Goal: Information Seeking & Learning: Learn about a topic

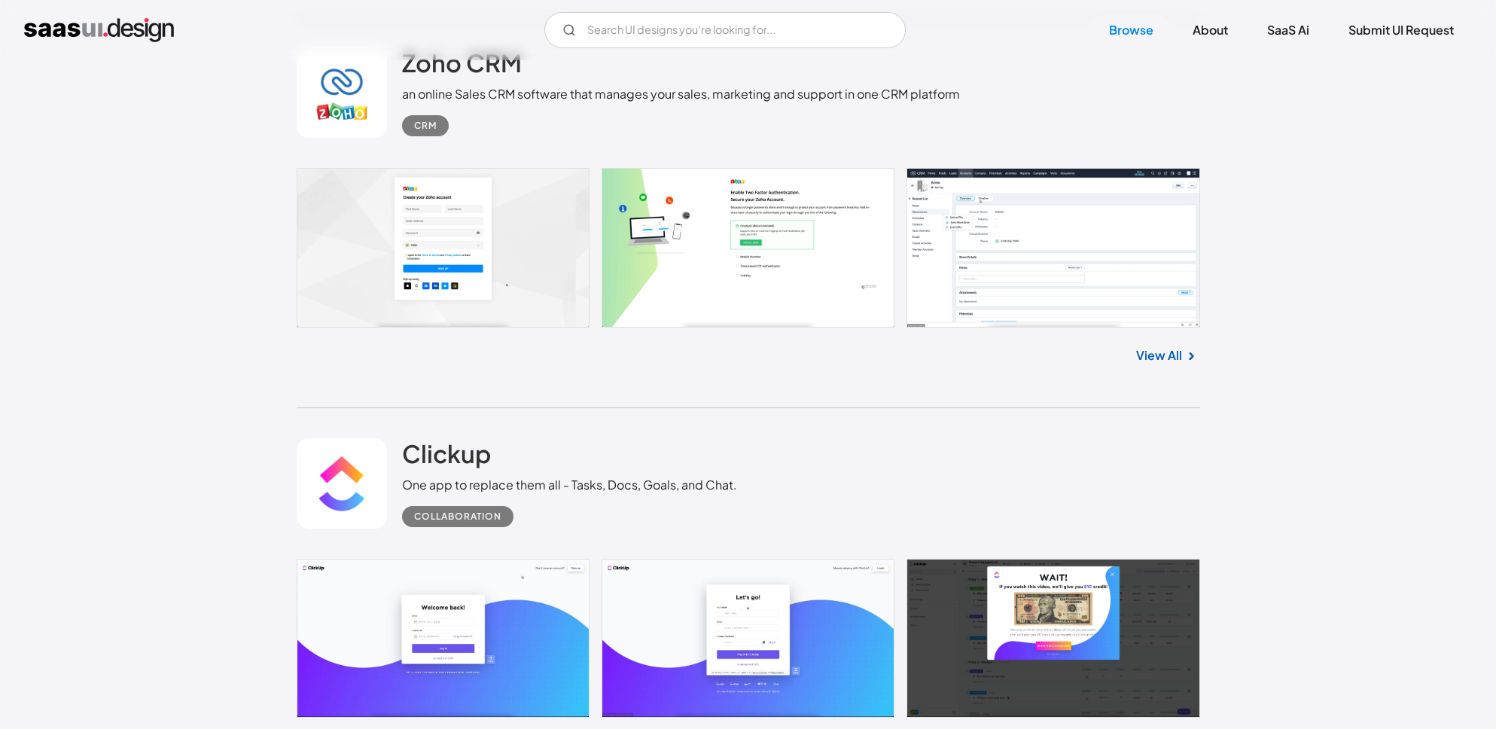
scroll to position [27901, 0]
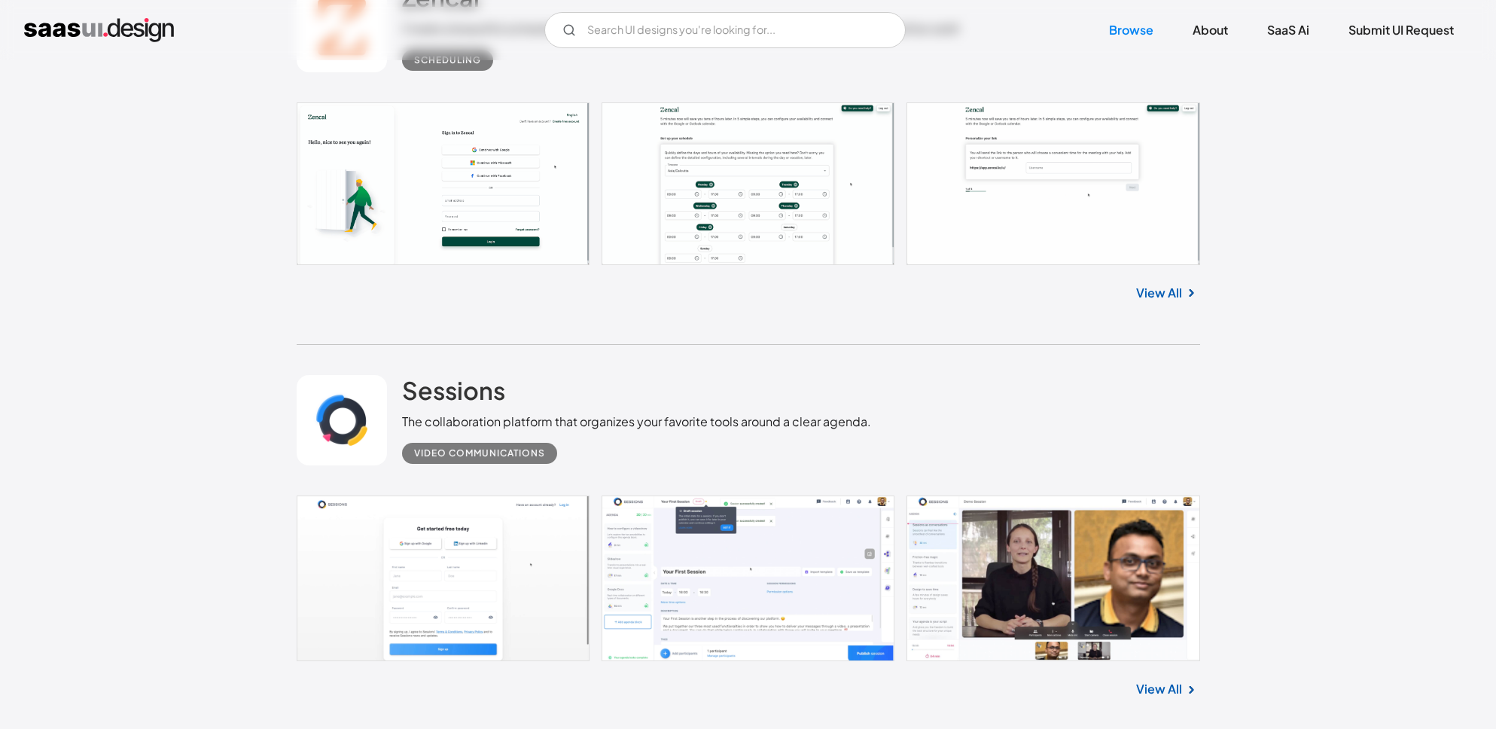
scroll to position [27331, 0]
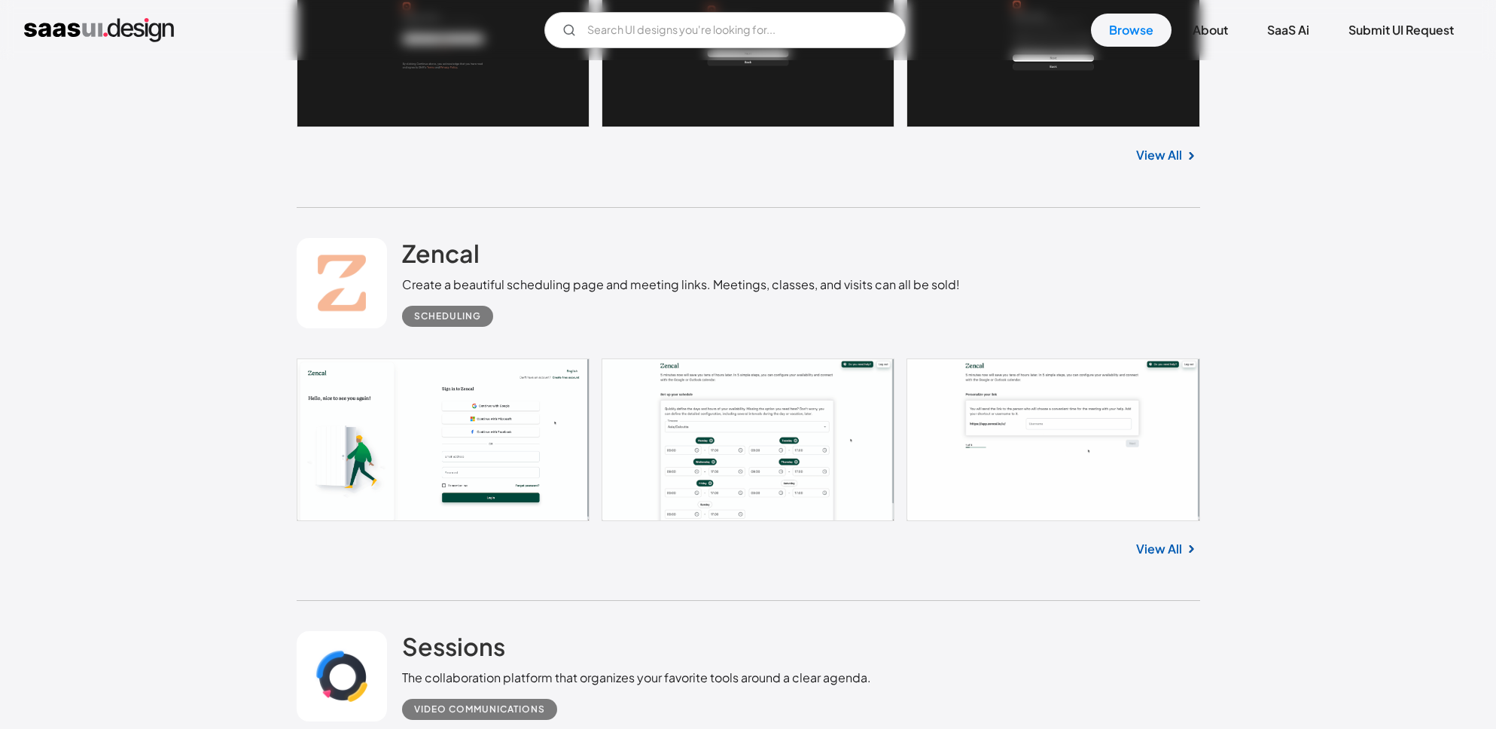
scroll to position [27069, 0]
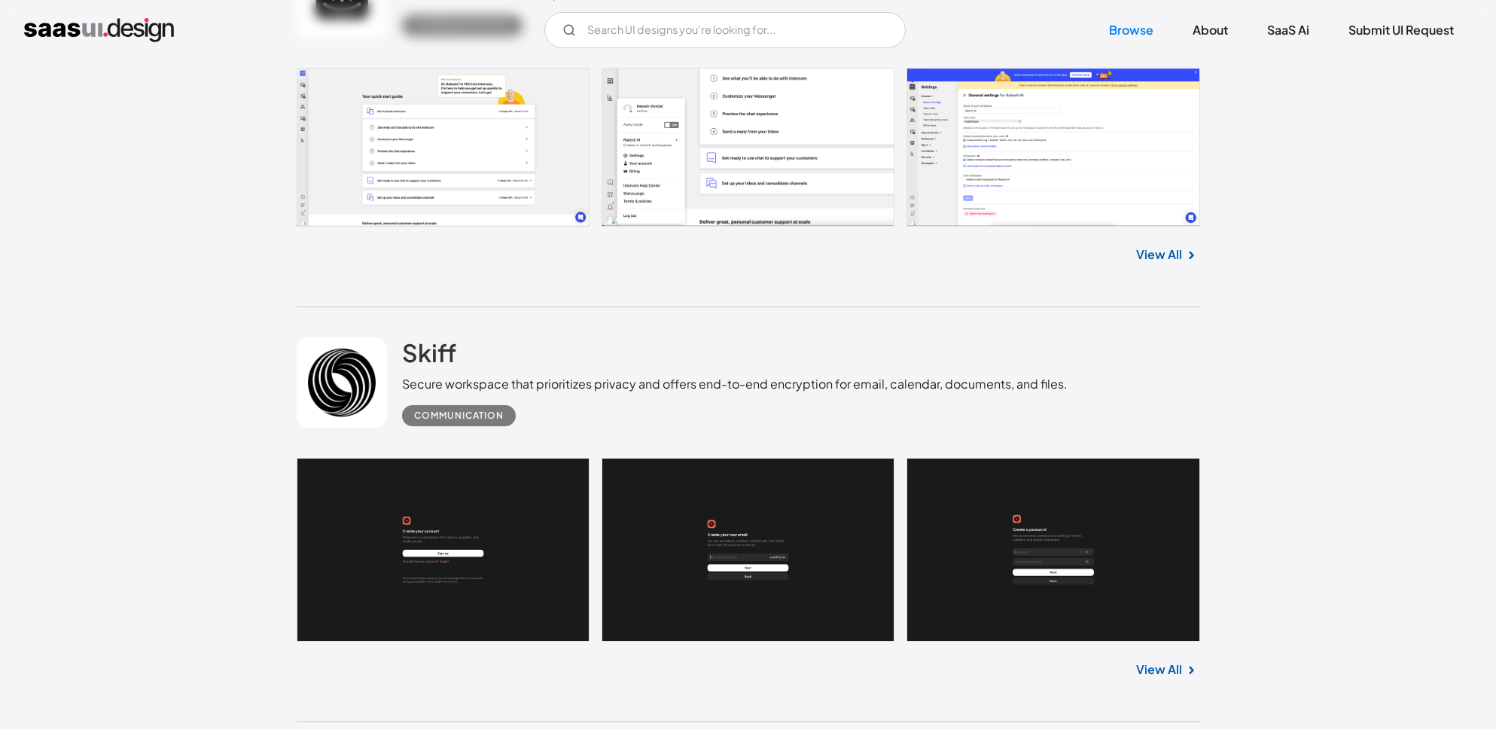
scroll to position [26561, 0]
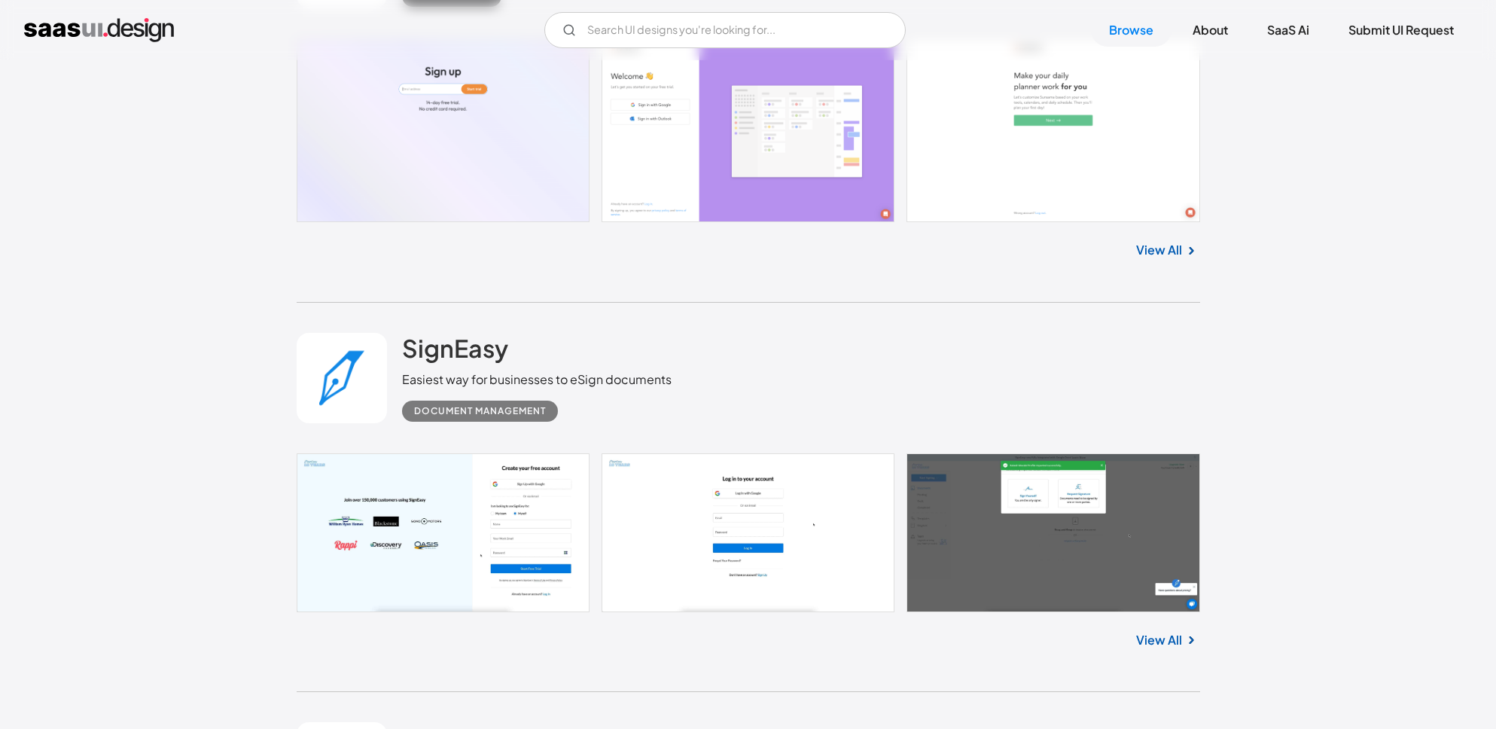
scroll to position [25739, 0]
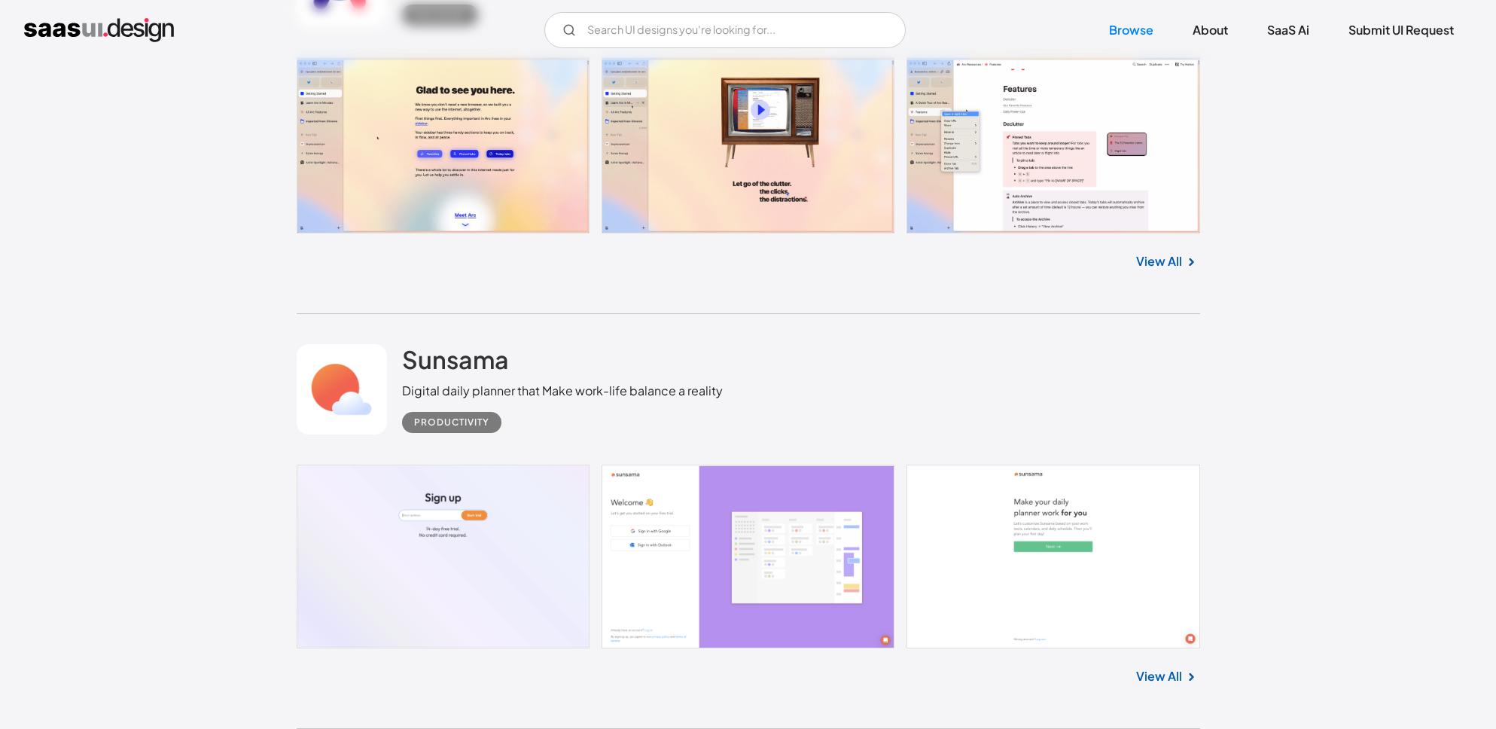
scroll to position [25316, 0]
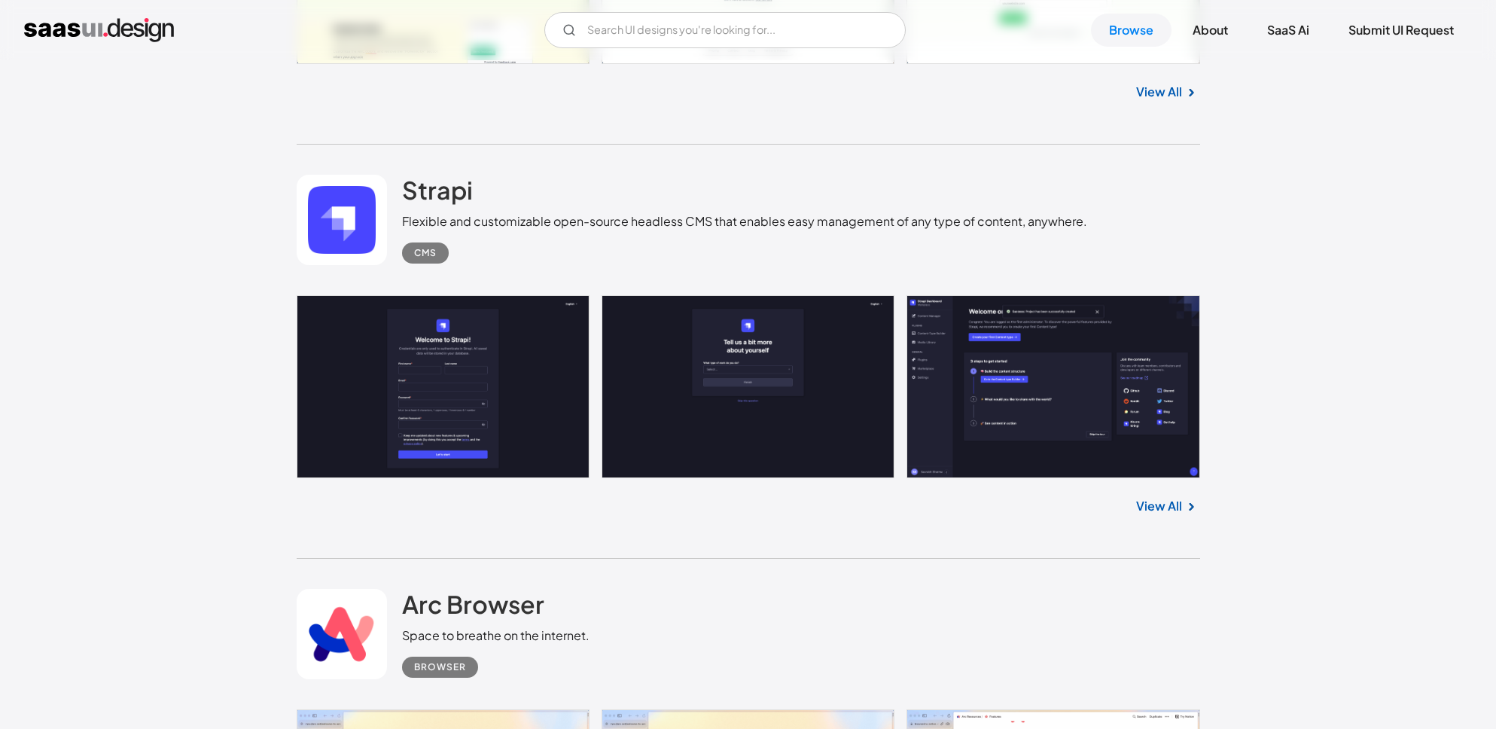
scroll to position [24635, 0]
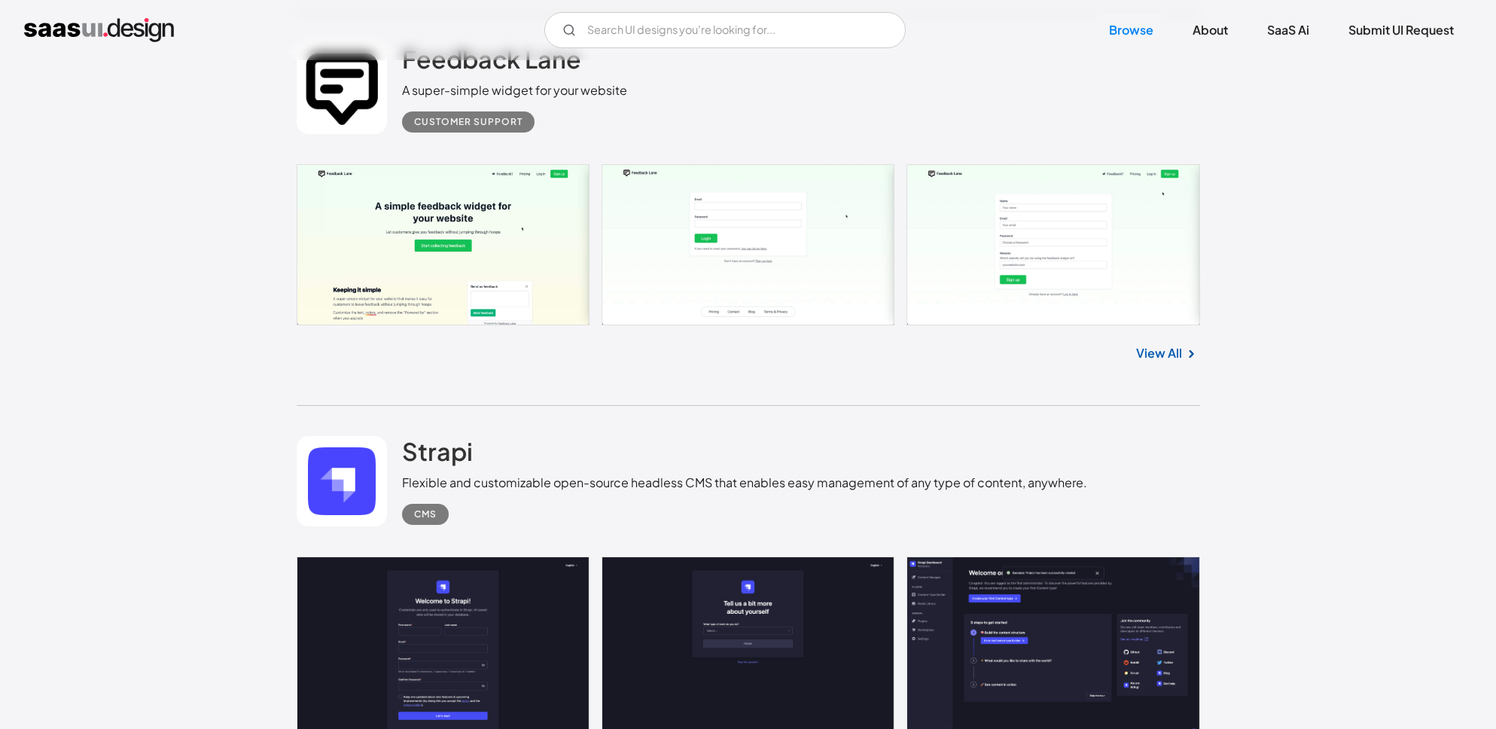
scroll to position [24450, 0]
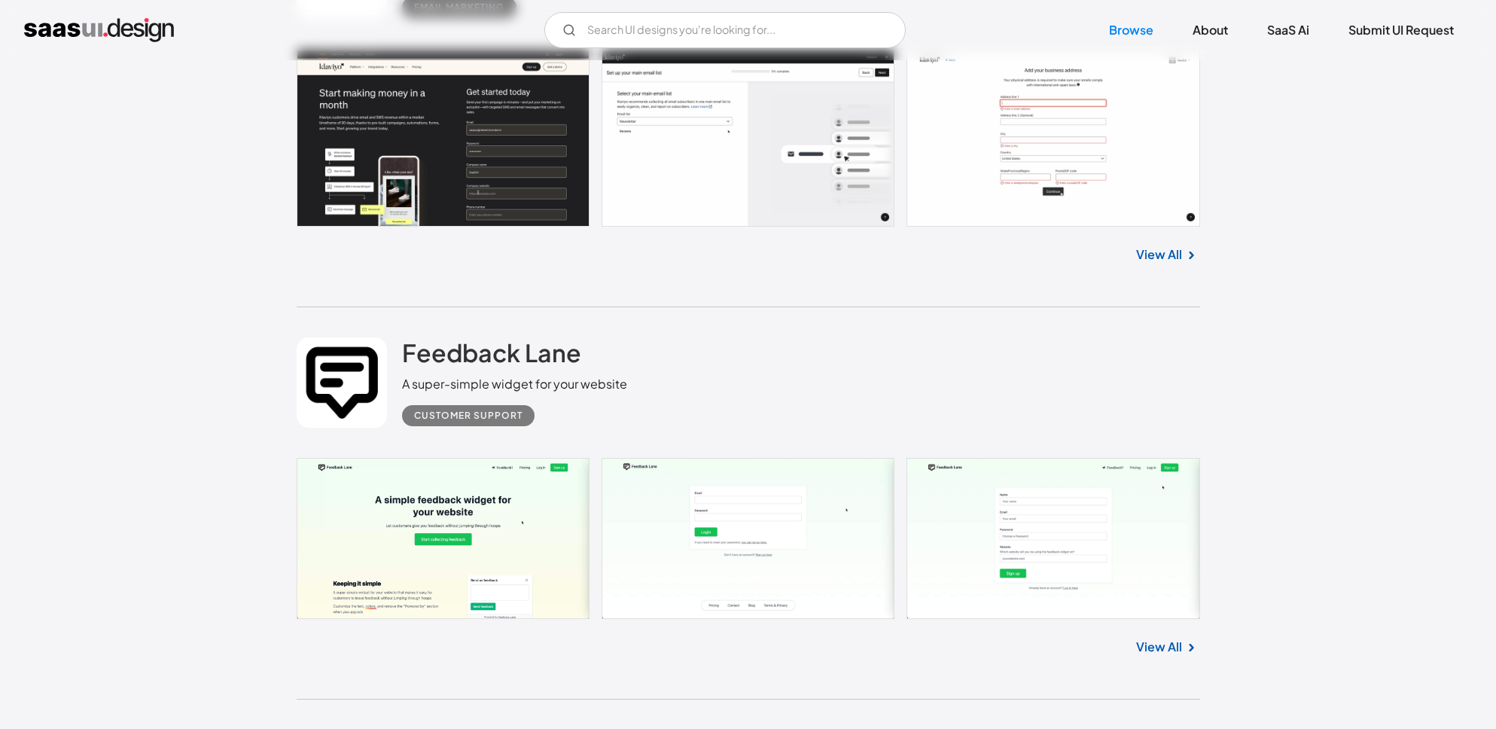
scroll to position [24062, 0]
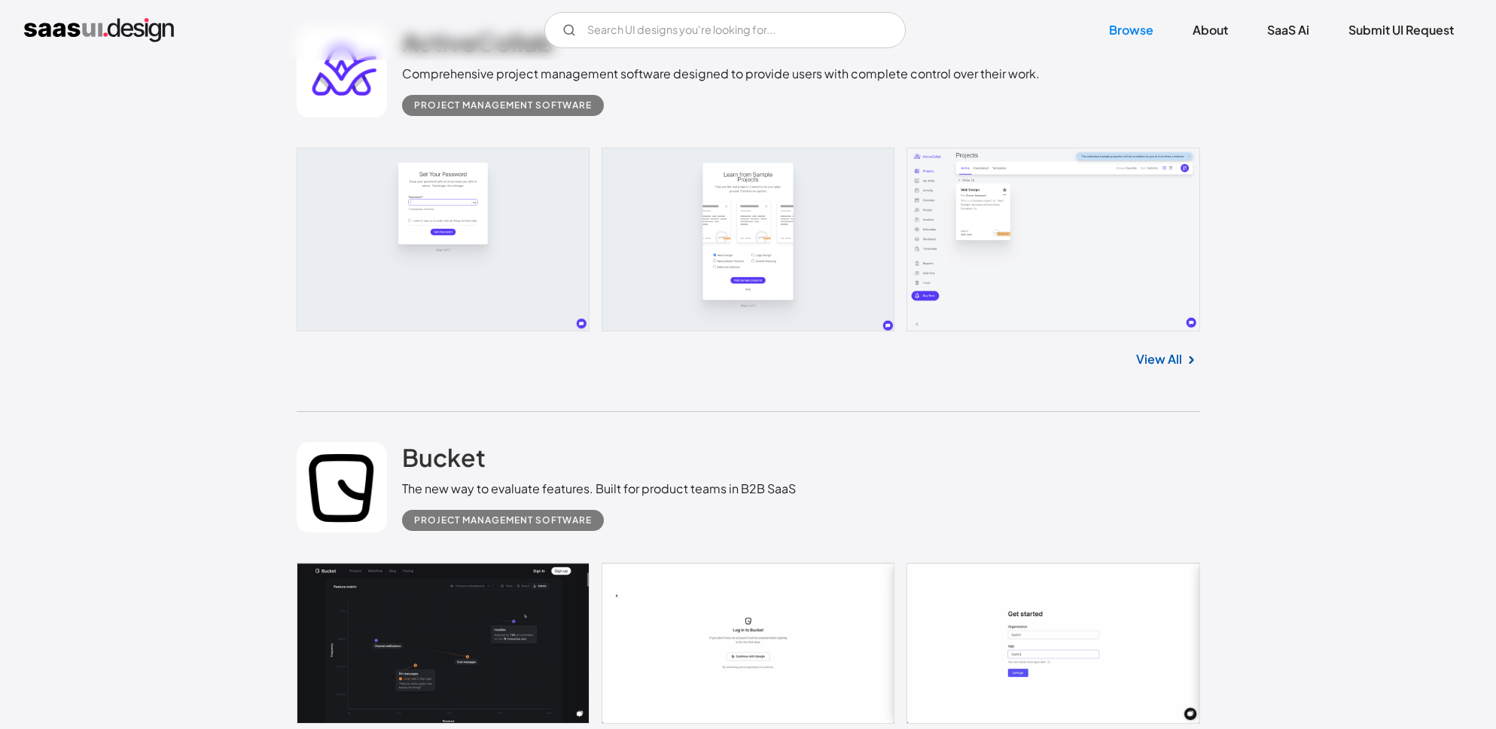
scroll to position [21612, 0]
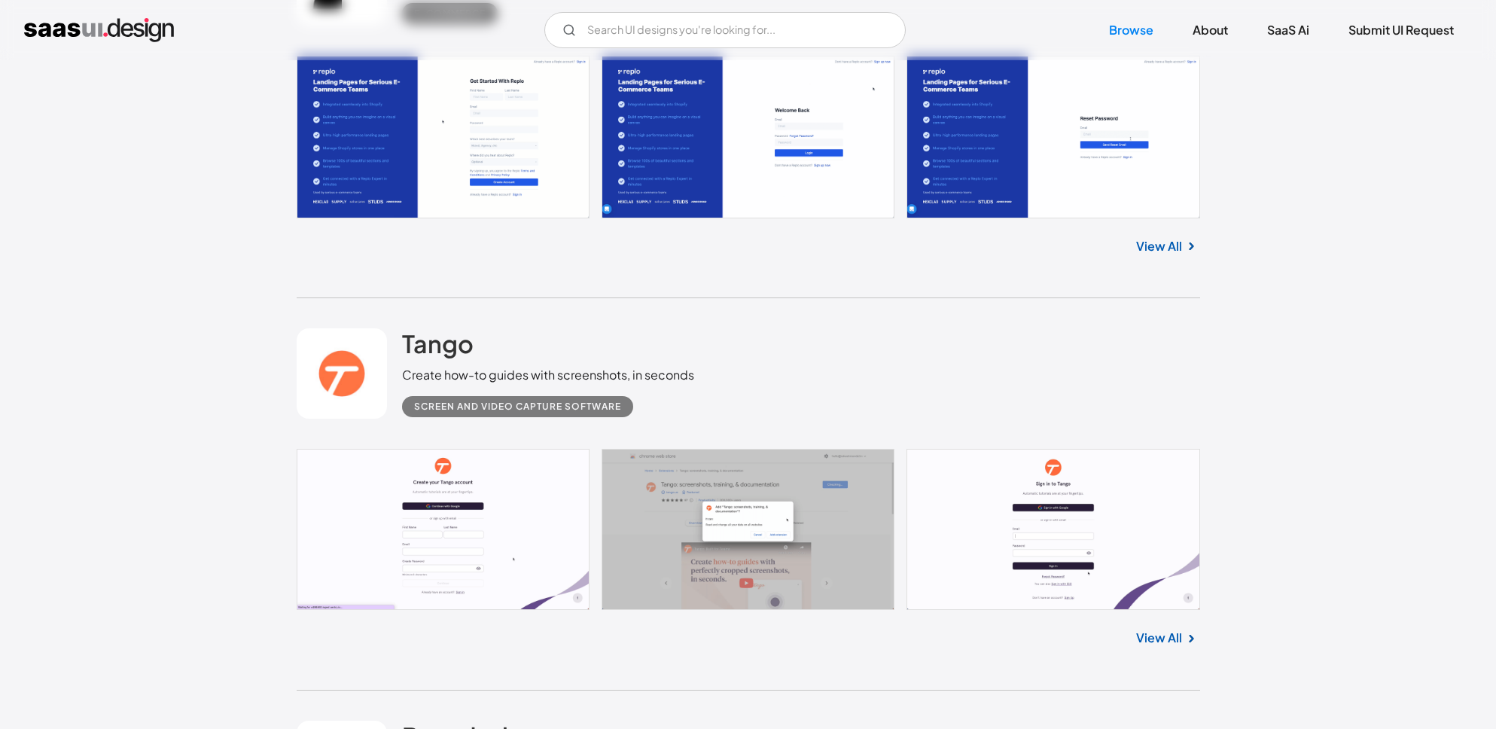
scroll to position [20605, 0]
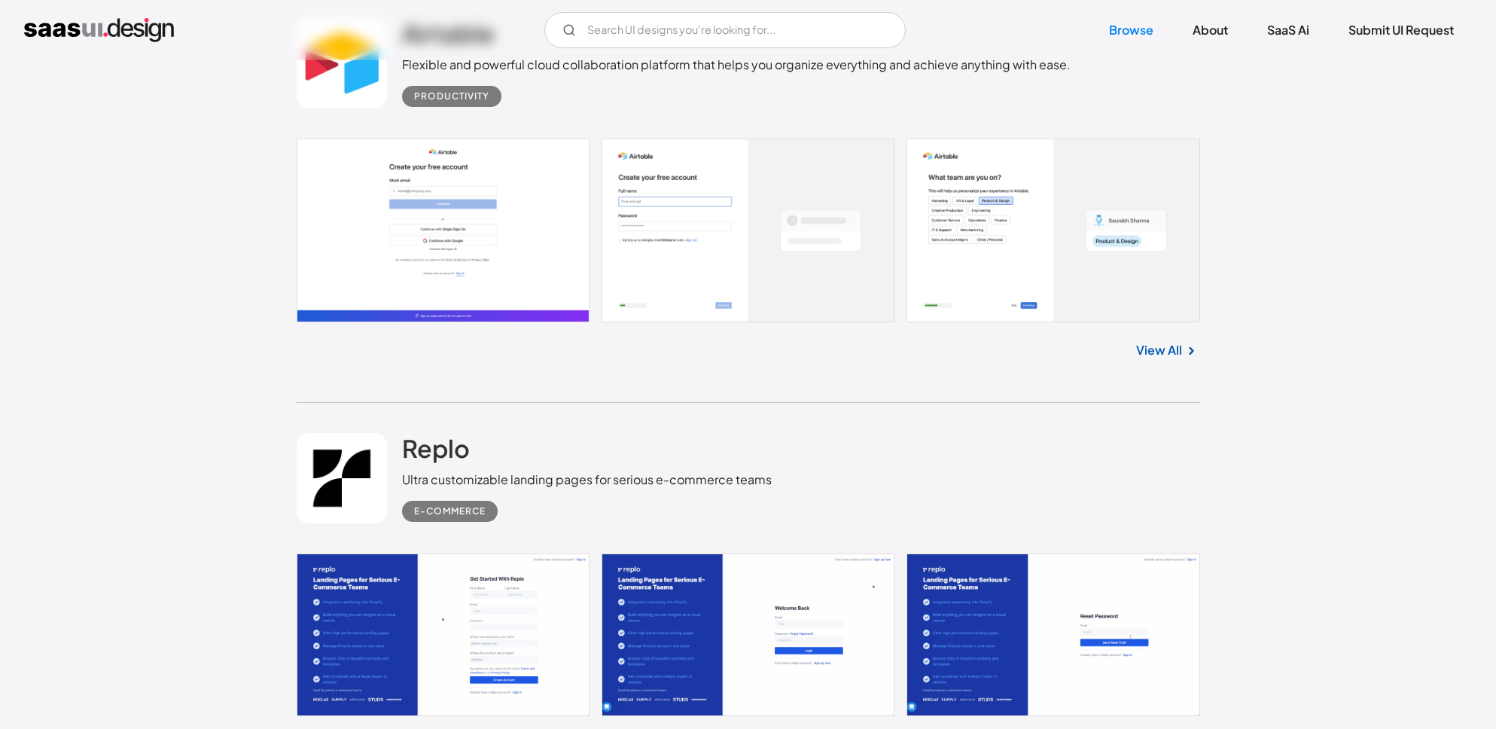
scroll to position [20047, 0]
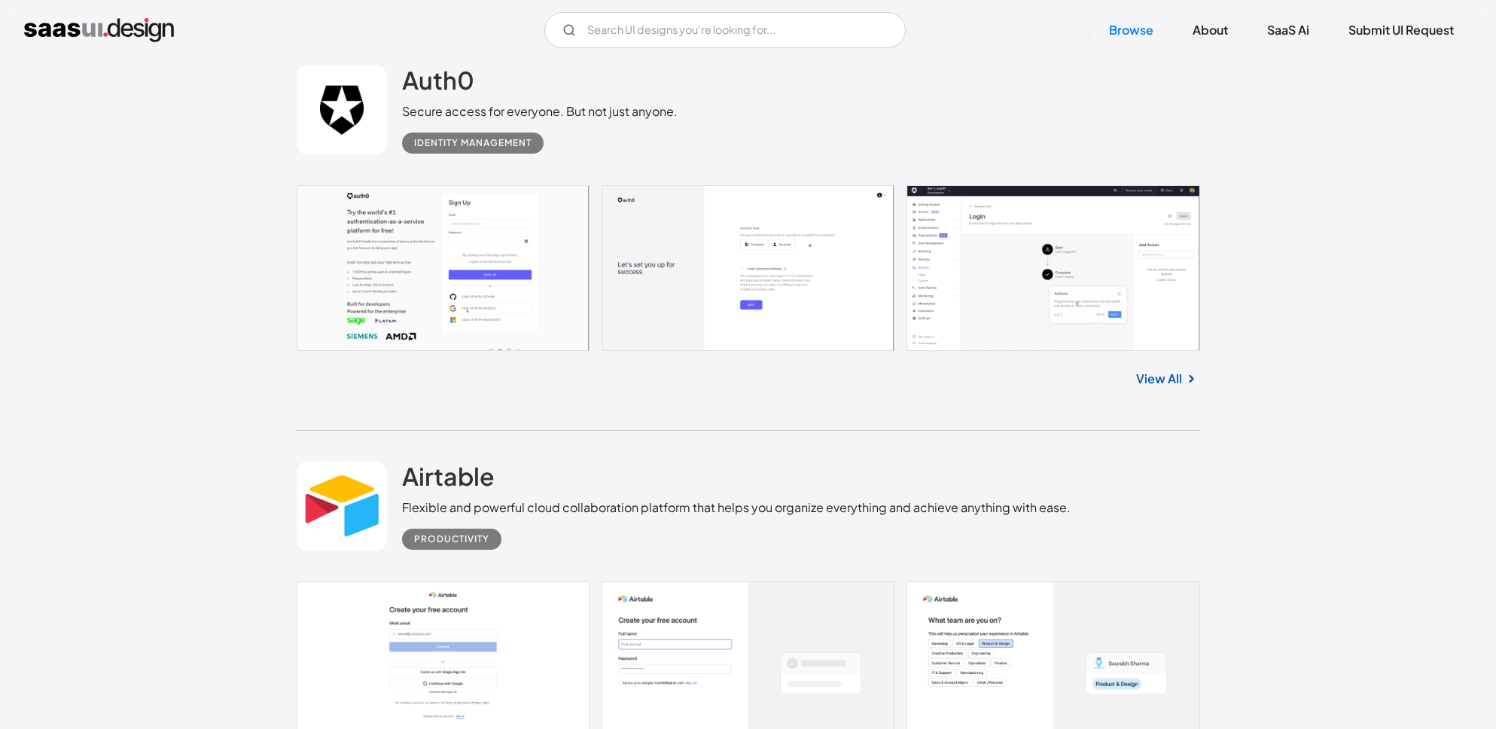
scroll to position [19607, 0]
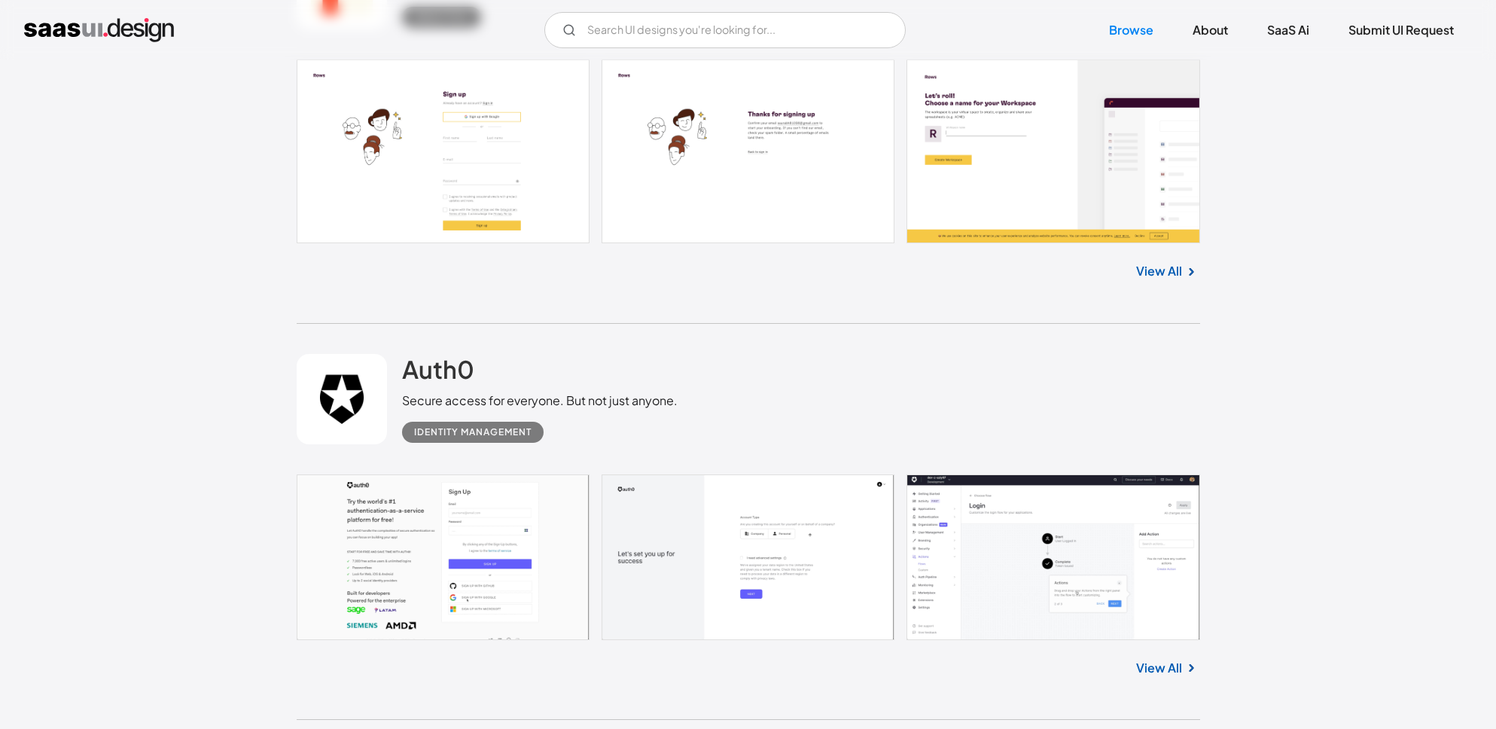
scroll to position [19322, 0]
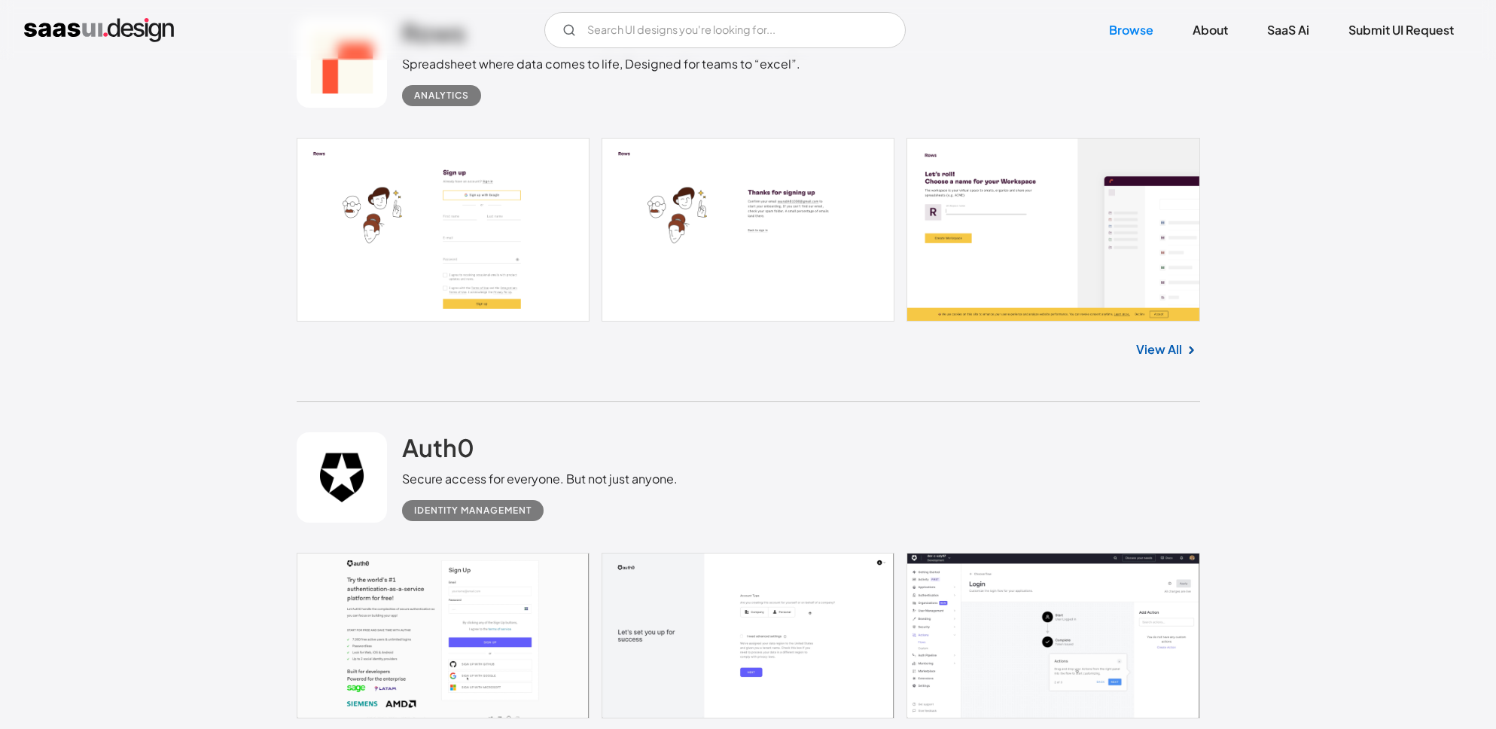
scroll to position [19113, 0]
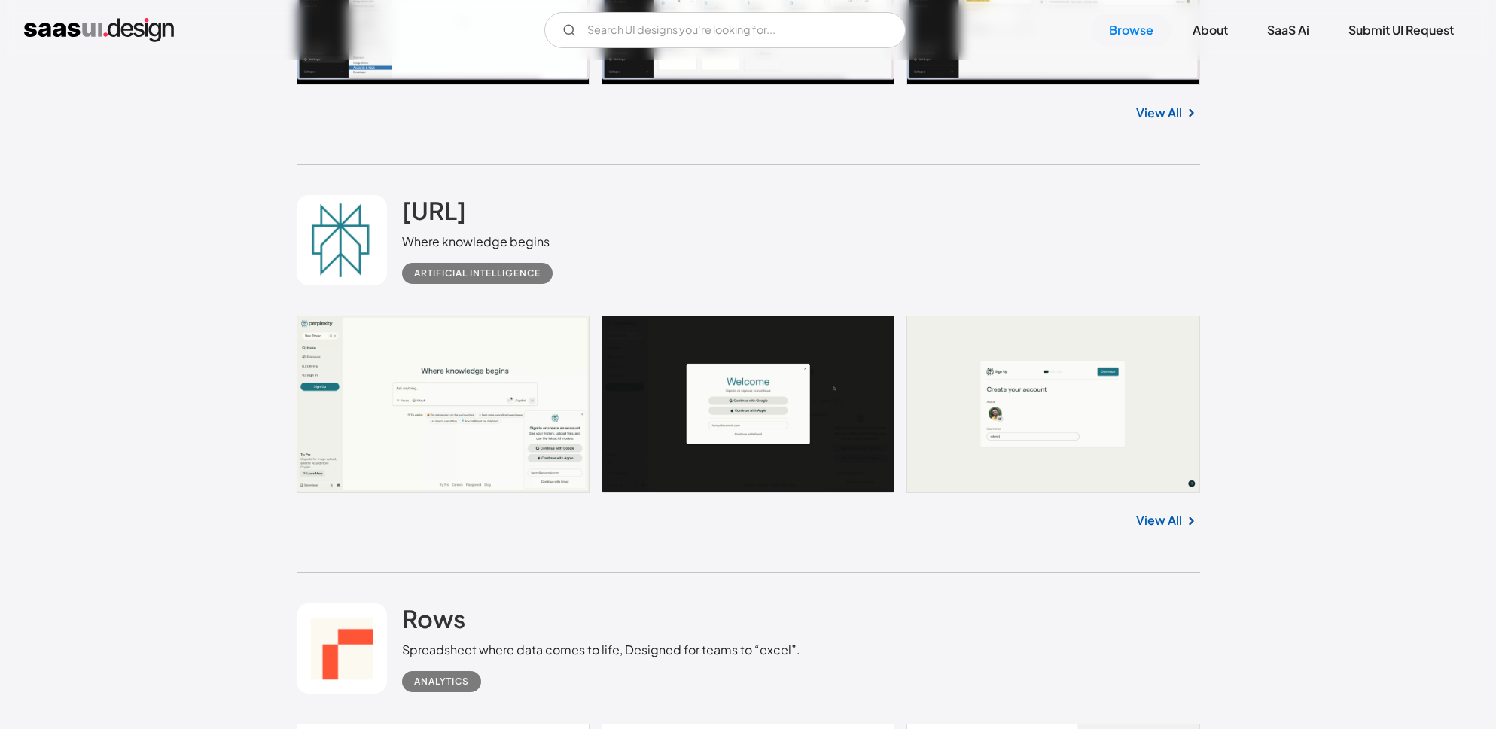
scroll to position [18648, 0]
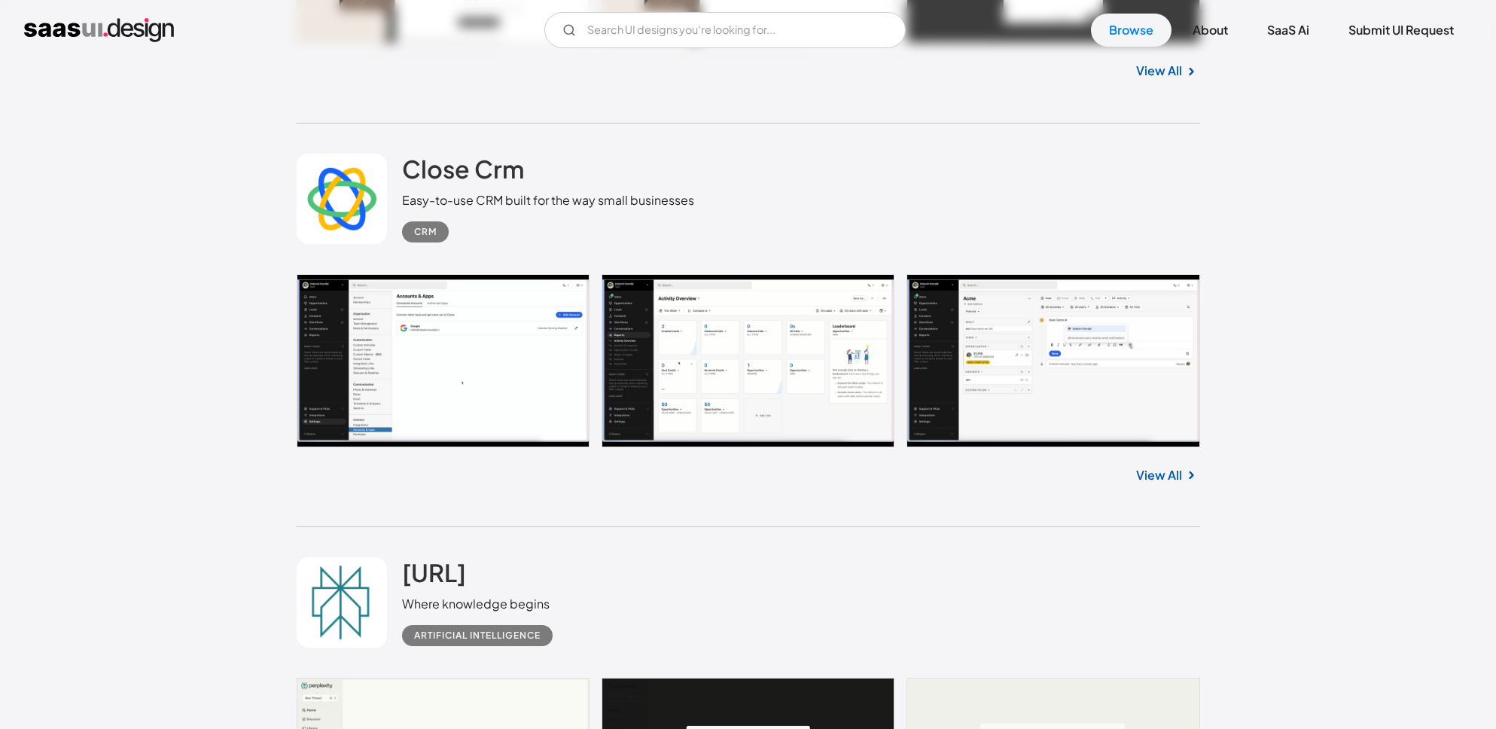
scroll to position [18293, 0]
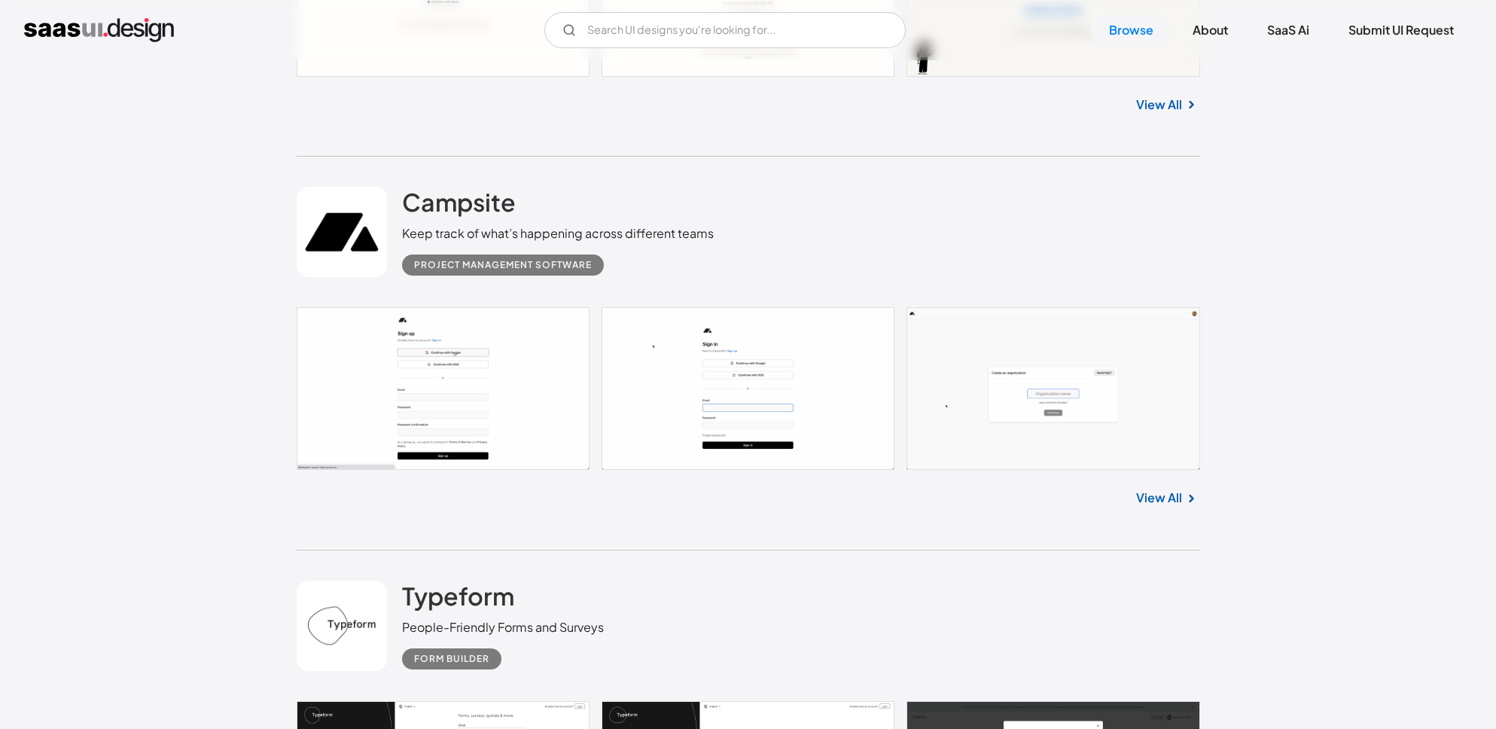
scroll to position [17663, 0]
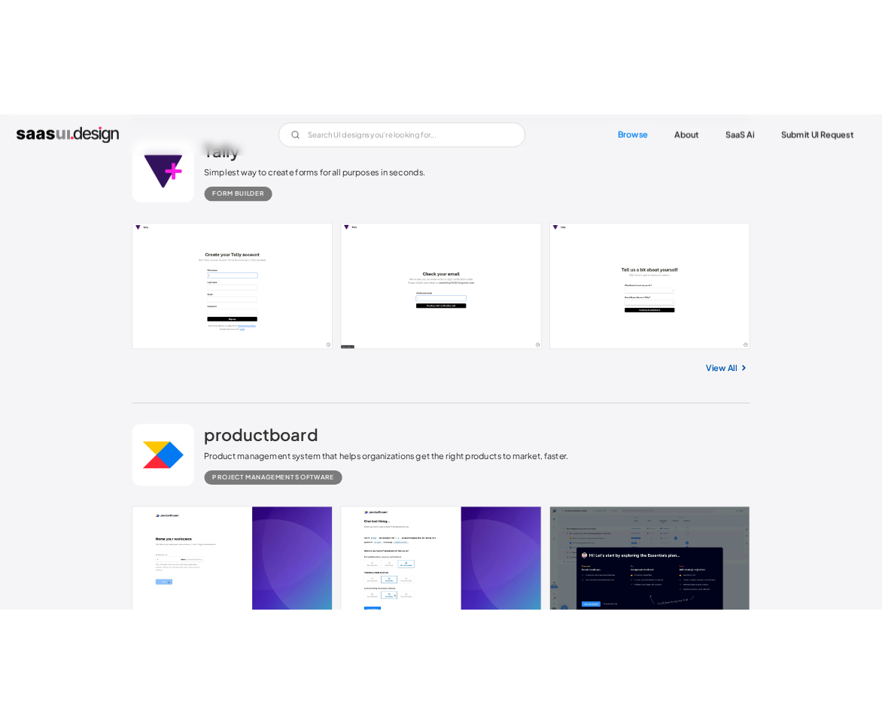
scroll to position [22346, 0]
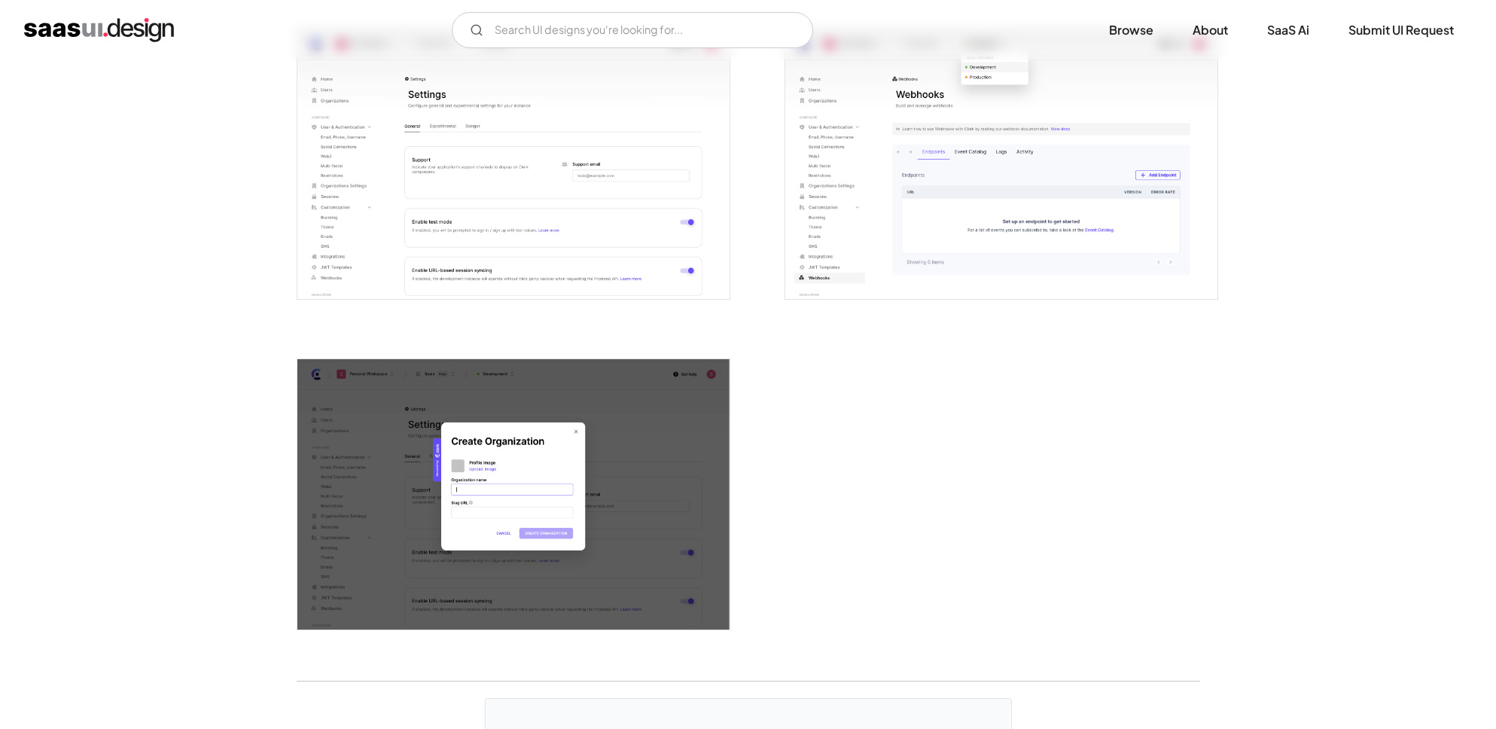
scroll to position [3620, 0]
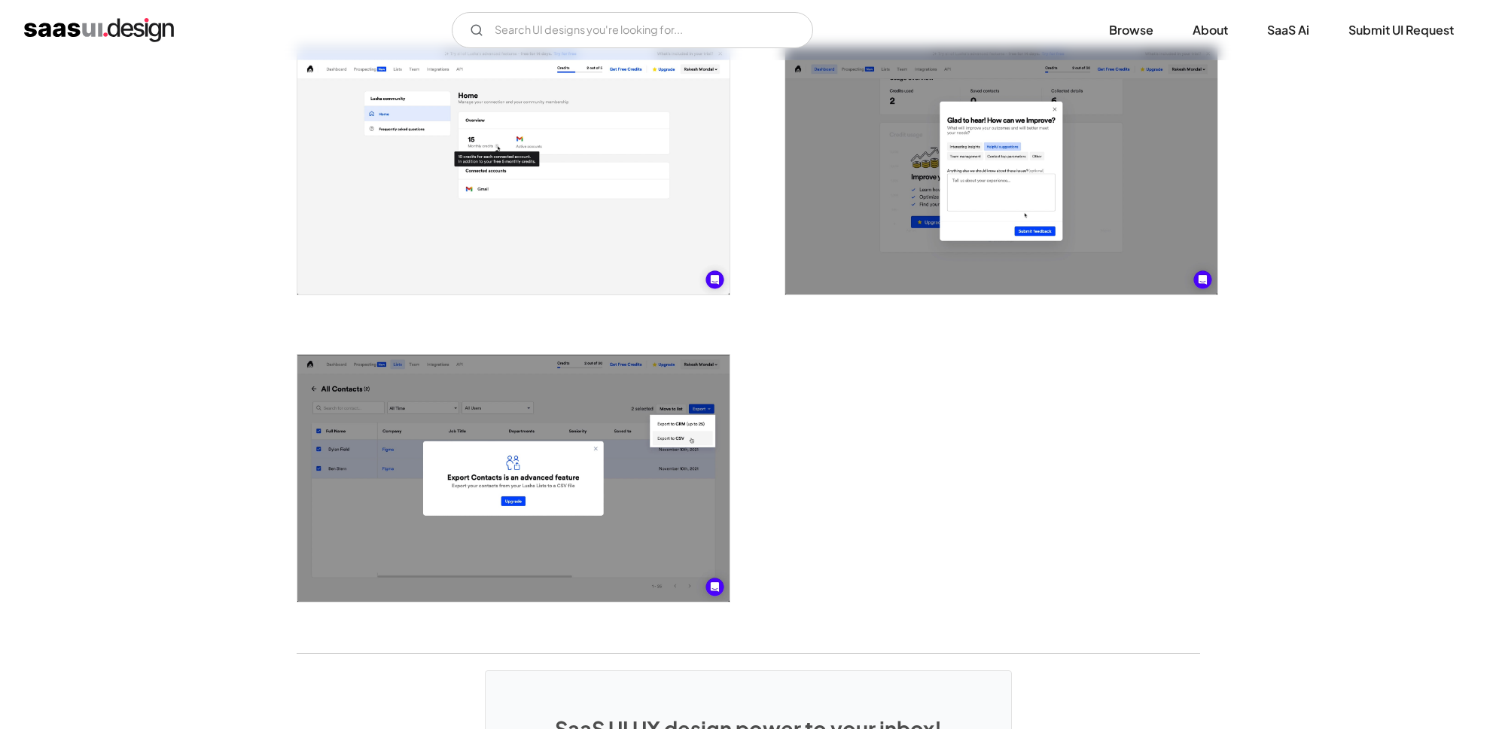
scroll to position [3069, 0]
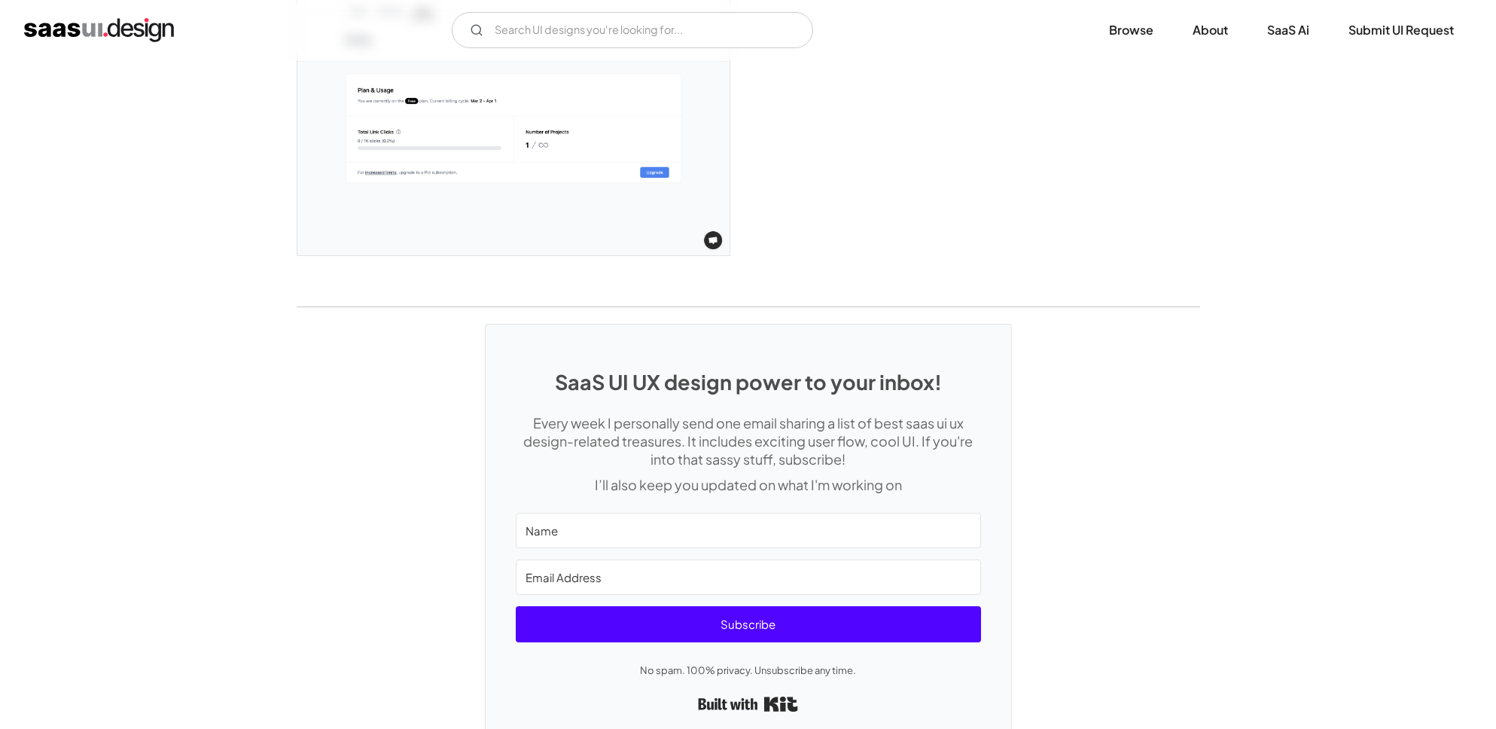
scroll to position [3411, 0]
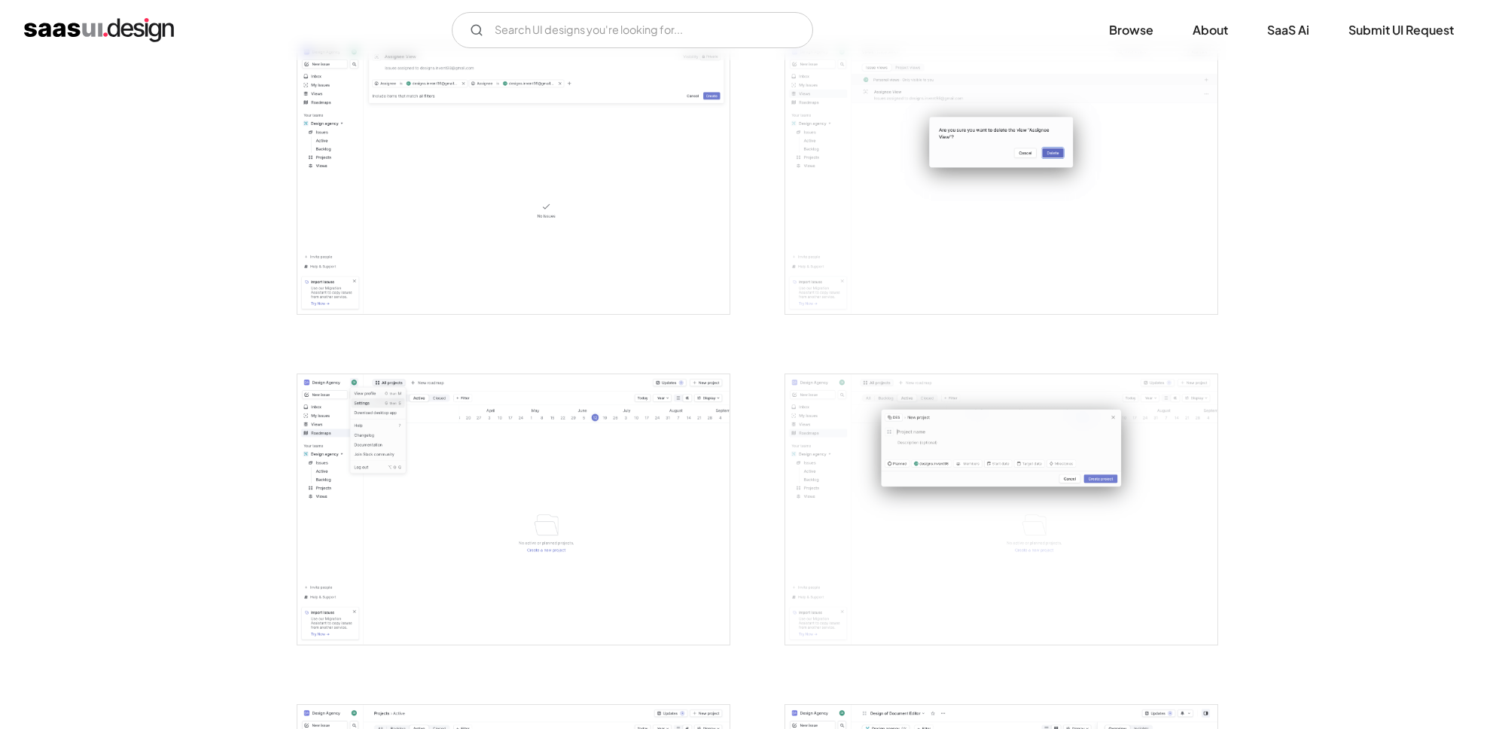
scroll to position [2624, 0]
click at [970, 468] on img "open lightbox" at bounding box center [1001, 507] width 432 height 270
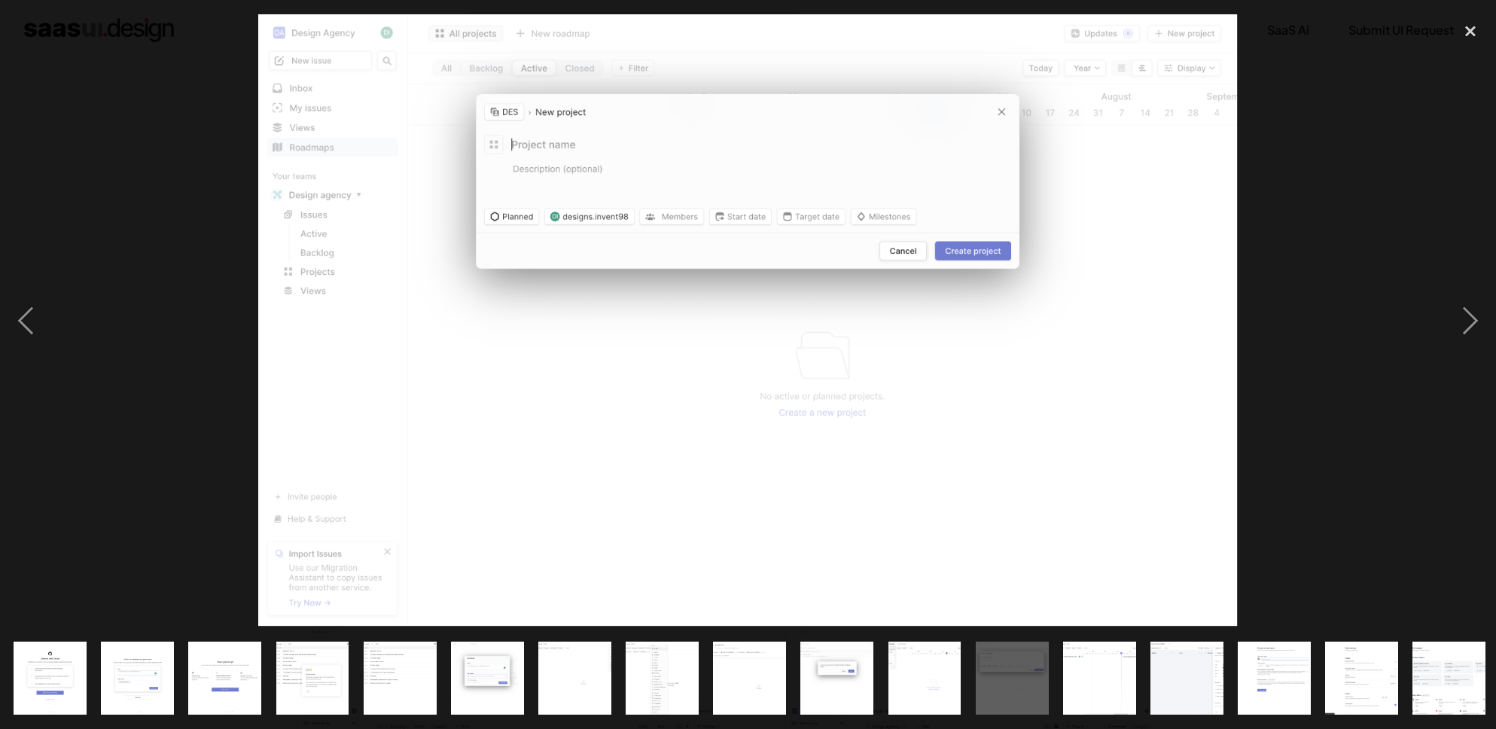
scroll to position [0, 530]
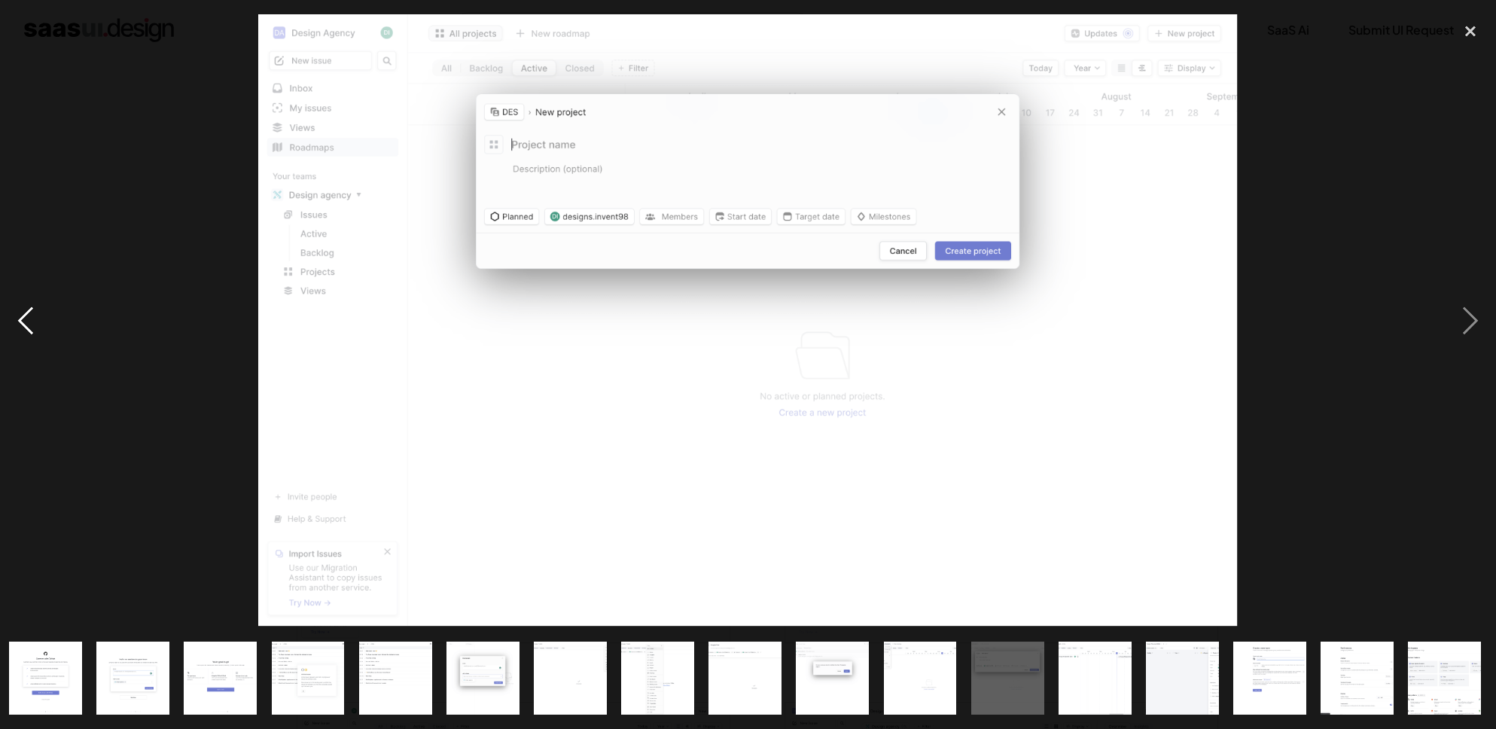
click at [18, 326] on div "previous image" at bounding box center [25, 320] width 51 height 612
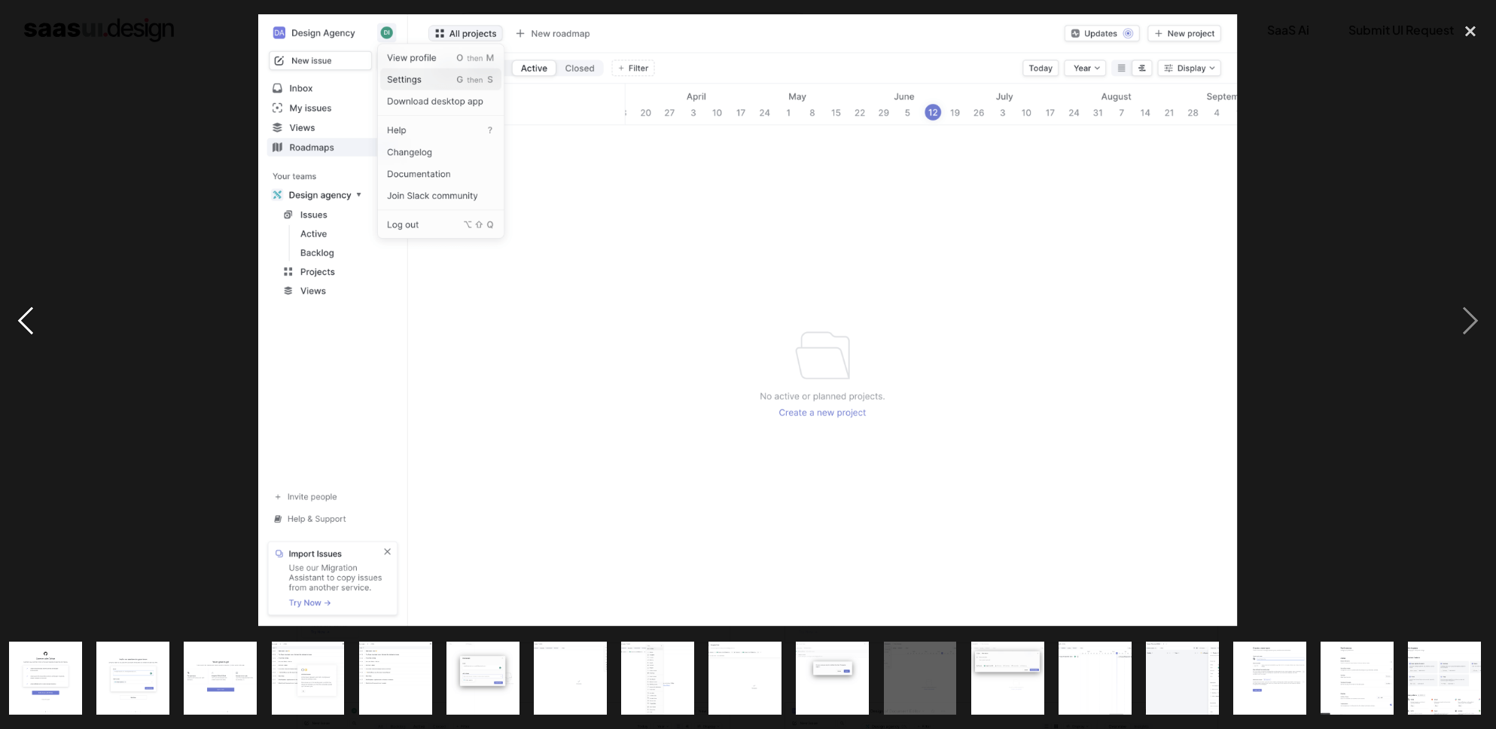
click at [18, 327] on div "previous image" at bounding box center [25, 320] width 51 height 612
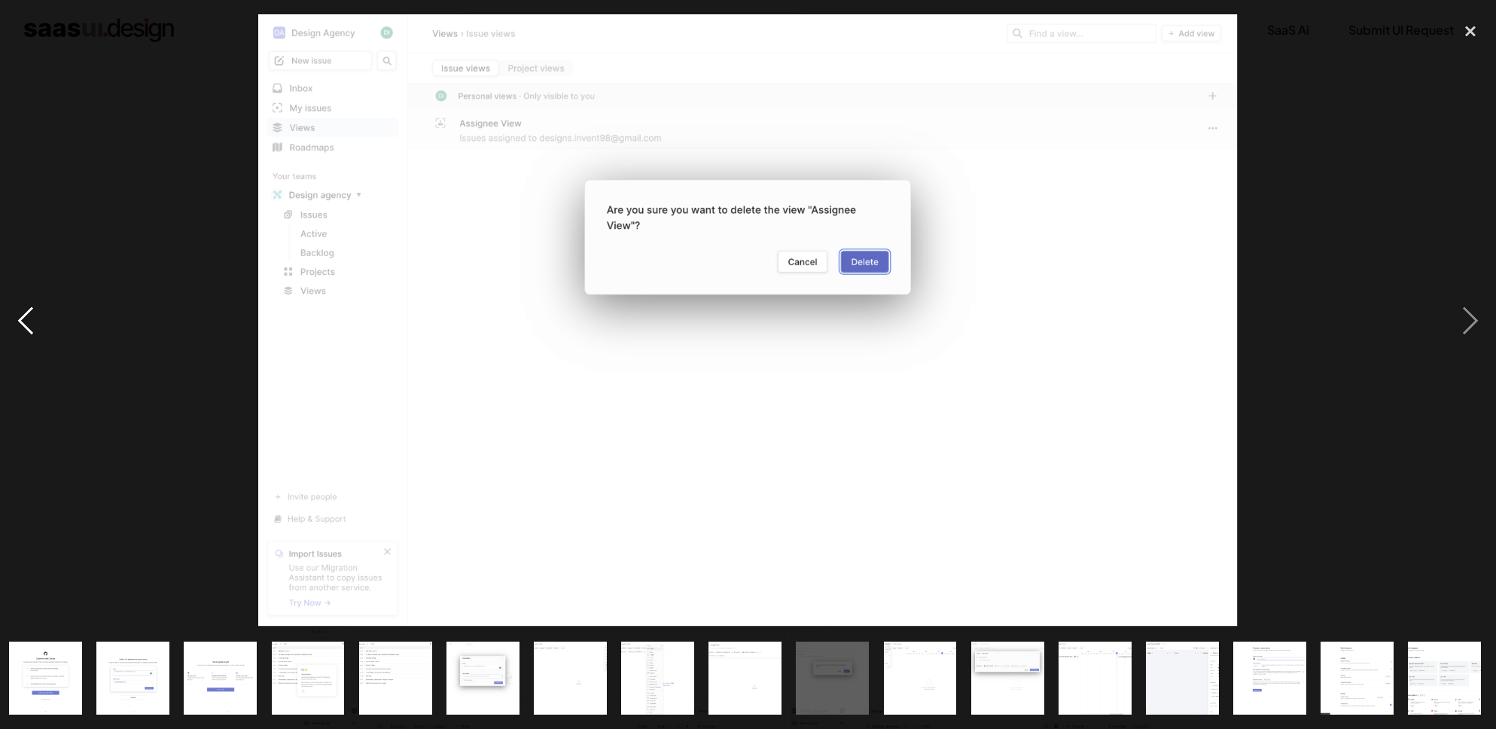
click at [19, 327] on div "previous image" at bounding box center [25, 320] width 51 height 612
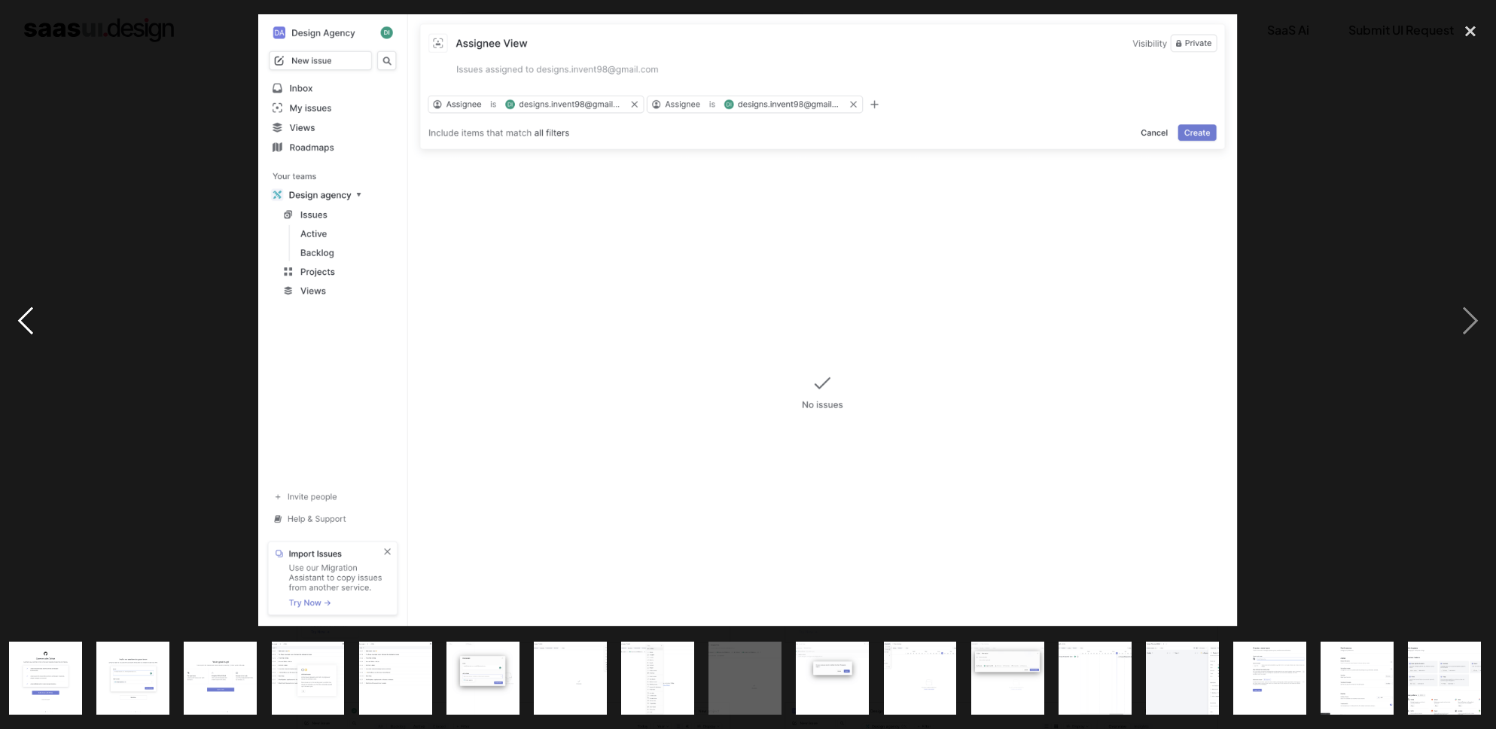
click at [20, 327] on div "previous image" at bounding box center [25, 320] width 51 height 612
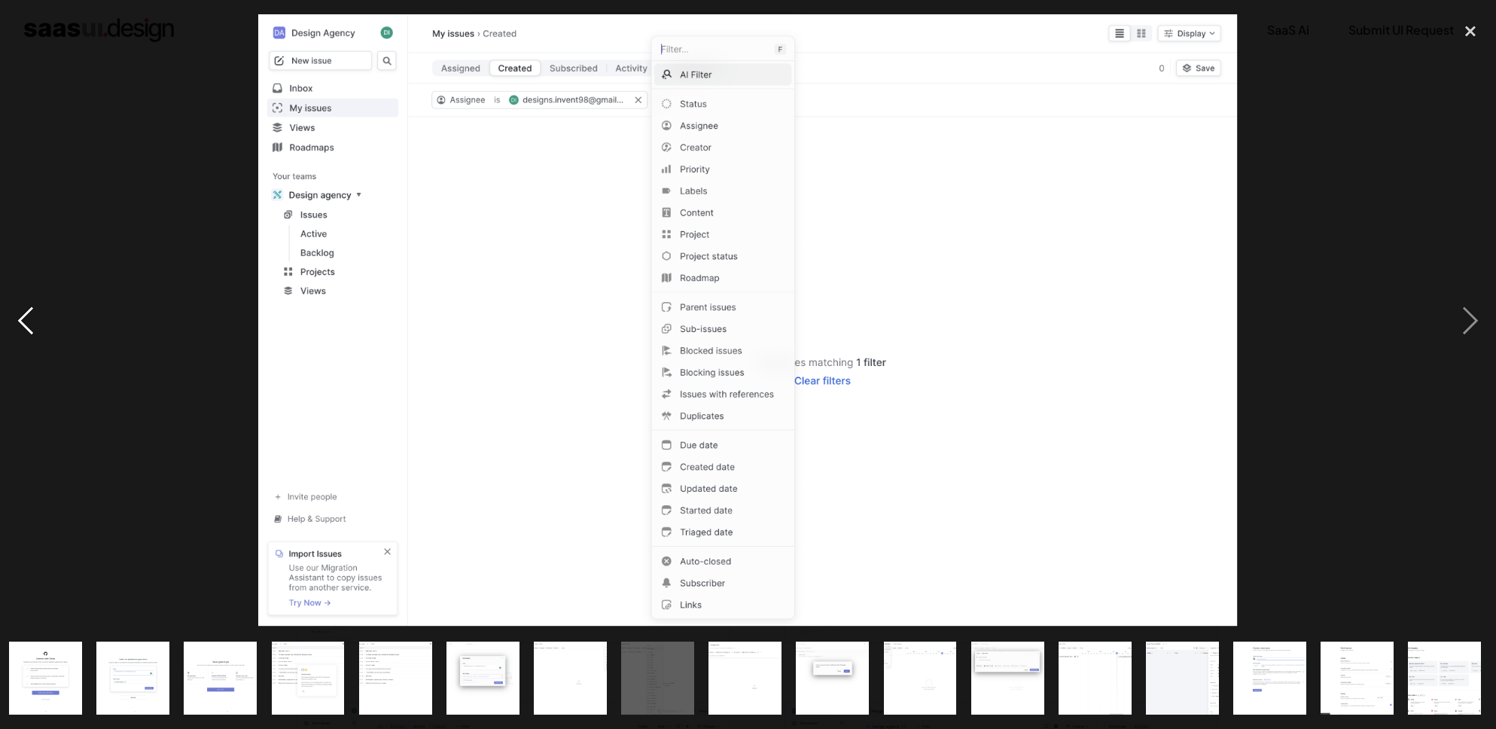
click at [20, 327] on div "previous image" at bounding box center [25, 320] width 51 height 612
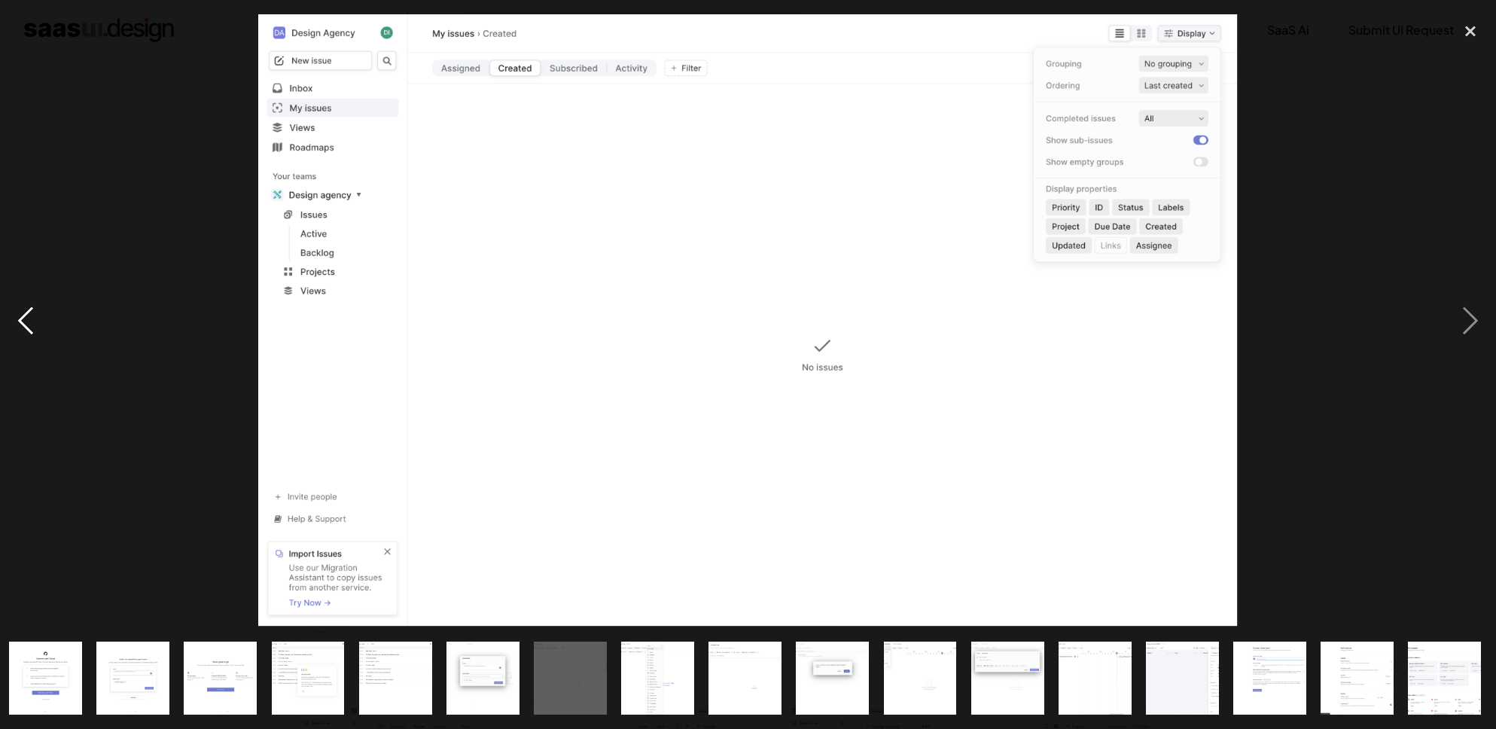
click at [20, 327] on div "previous image" at bounding box center [25, 320] width 51 height 612
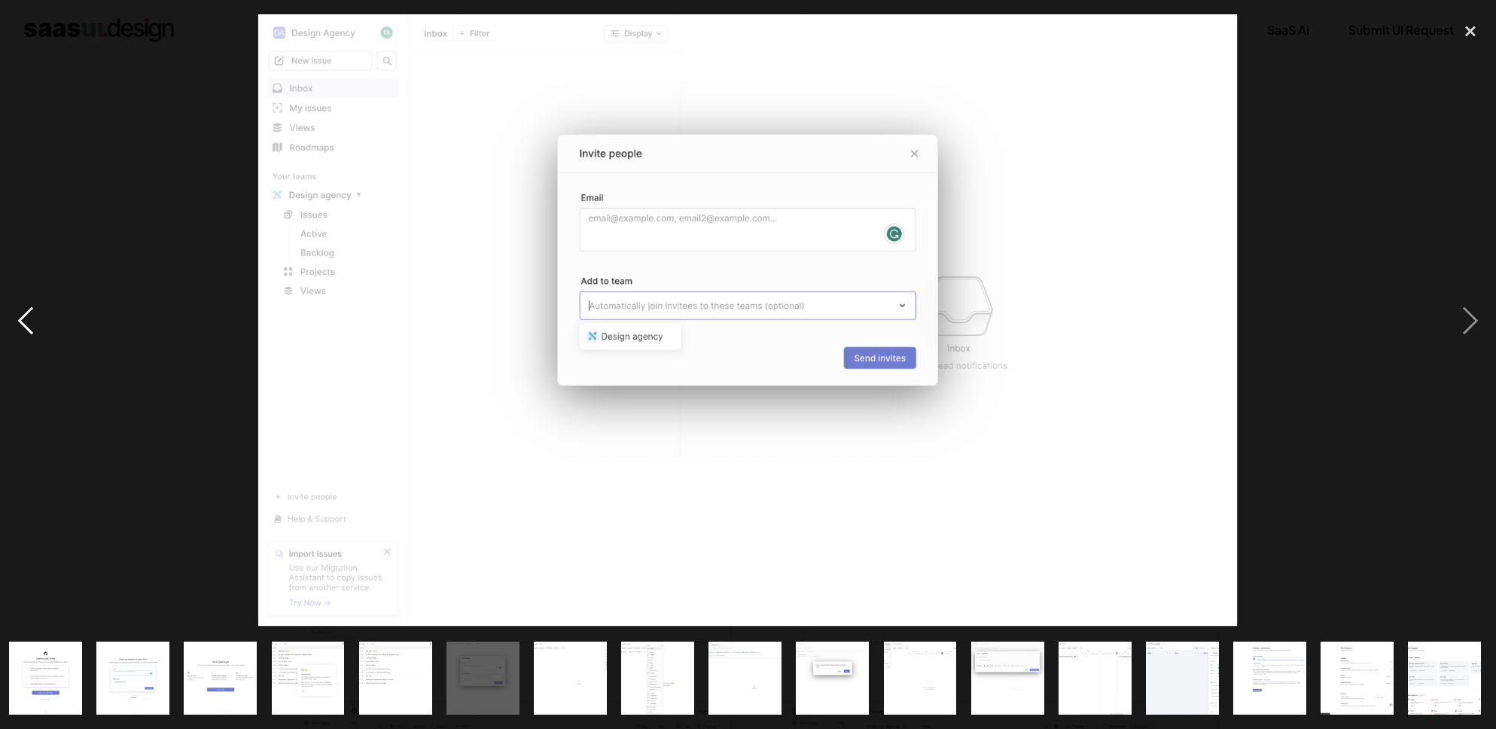
click at [20, 327] on div "previous image" at bounding box center [25, 320] width 51 height 612
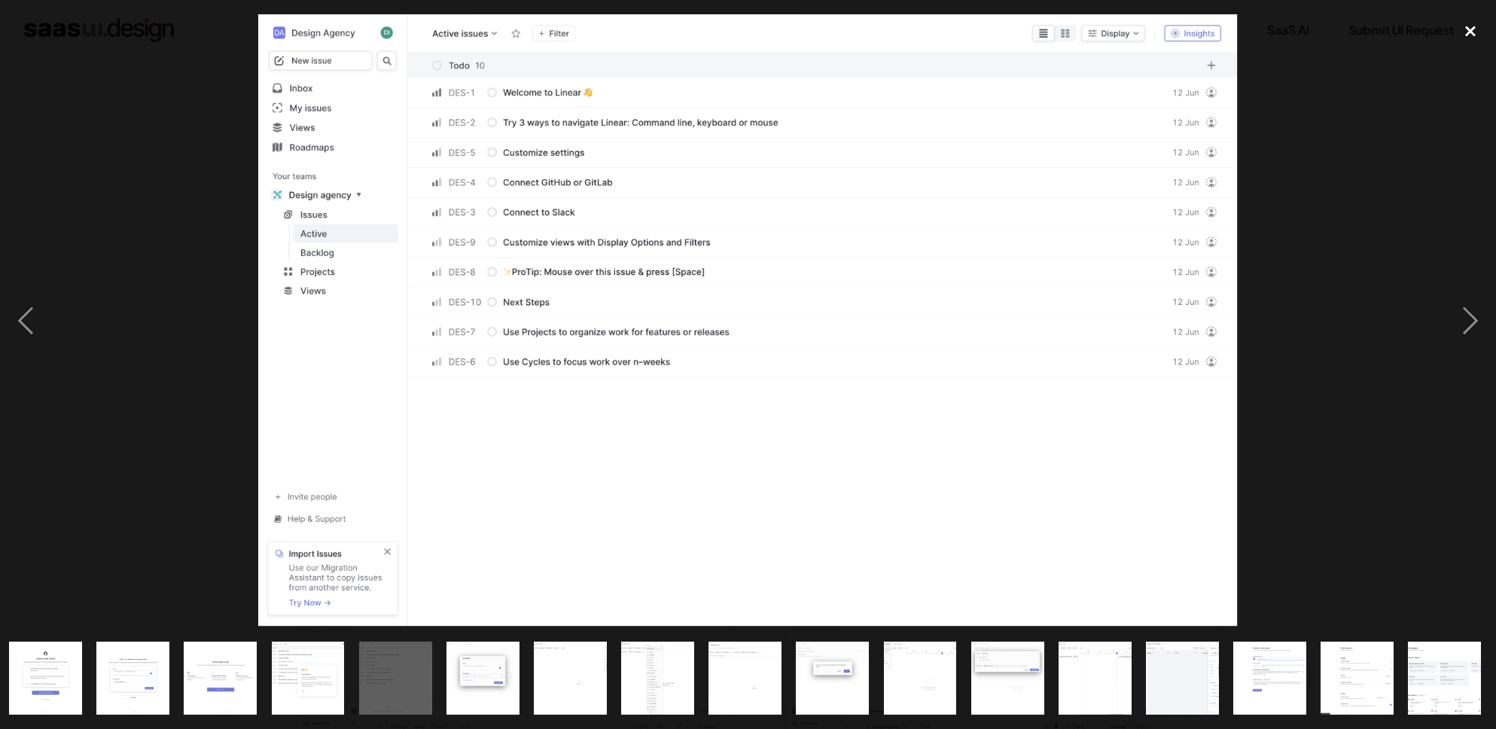
click at [1468, 29] on div "close lightbox" at bounding box center [1470, 30] width 51 height 33
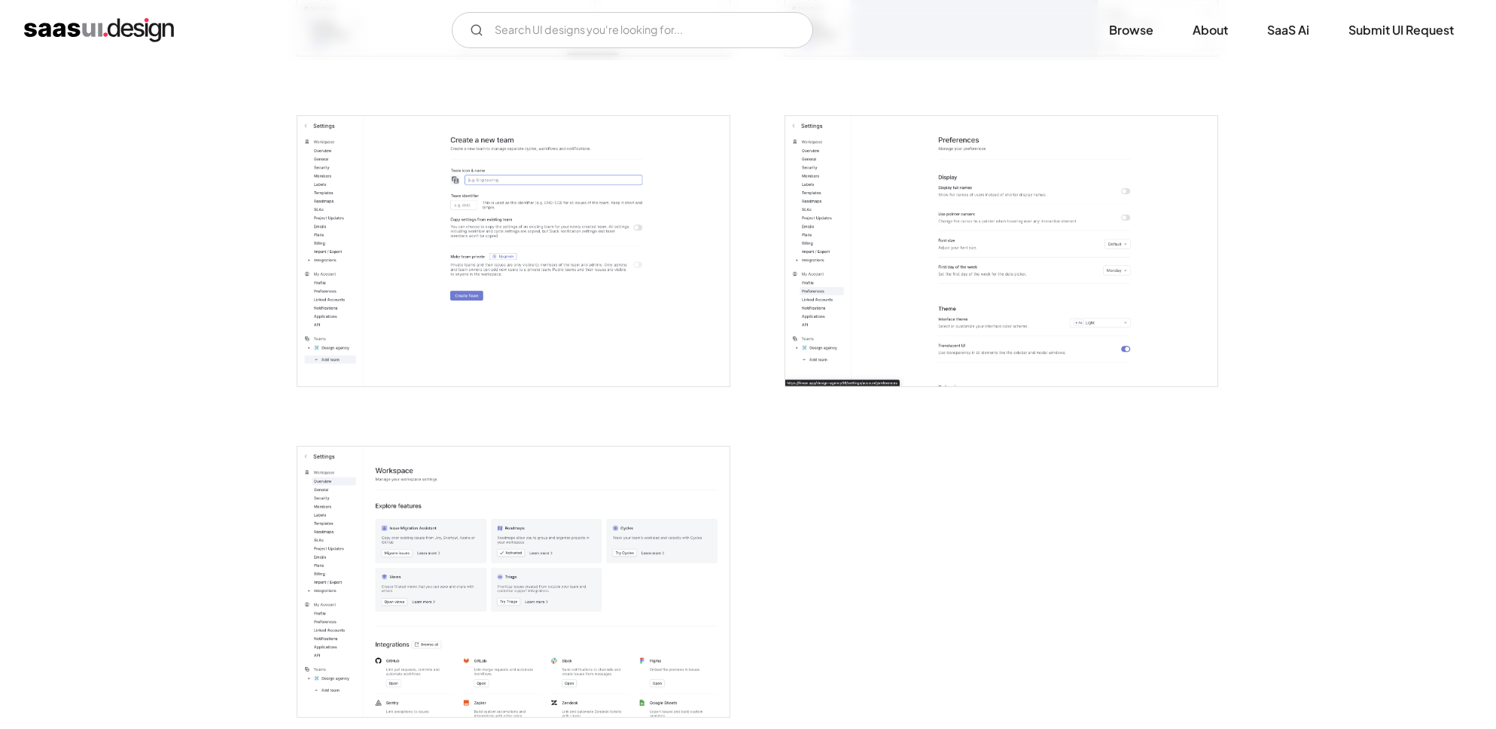
scroll to position [3407, 0]
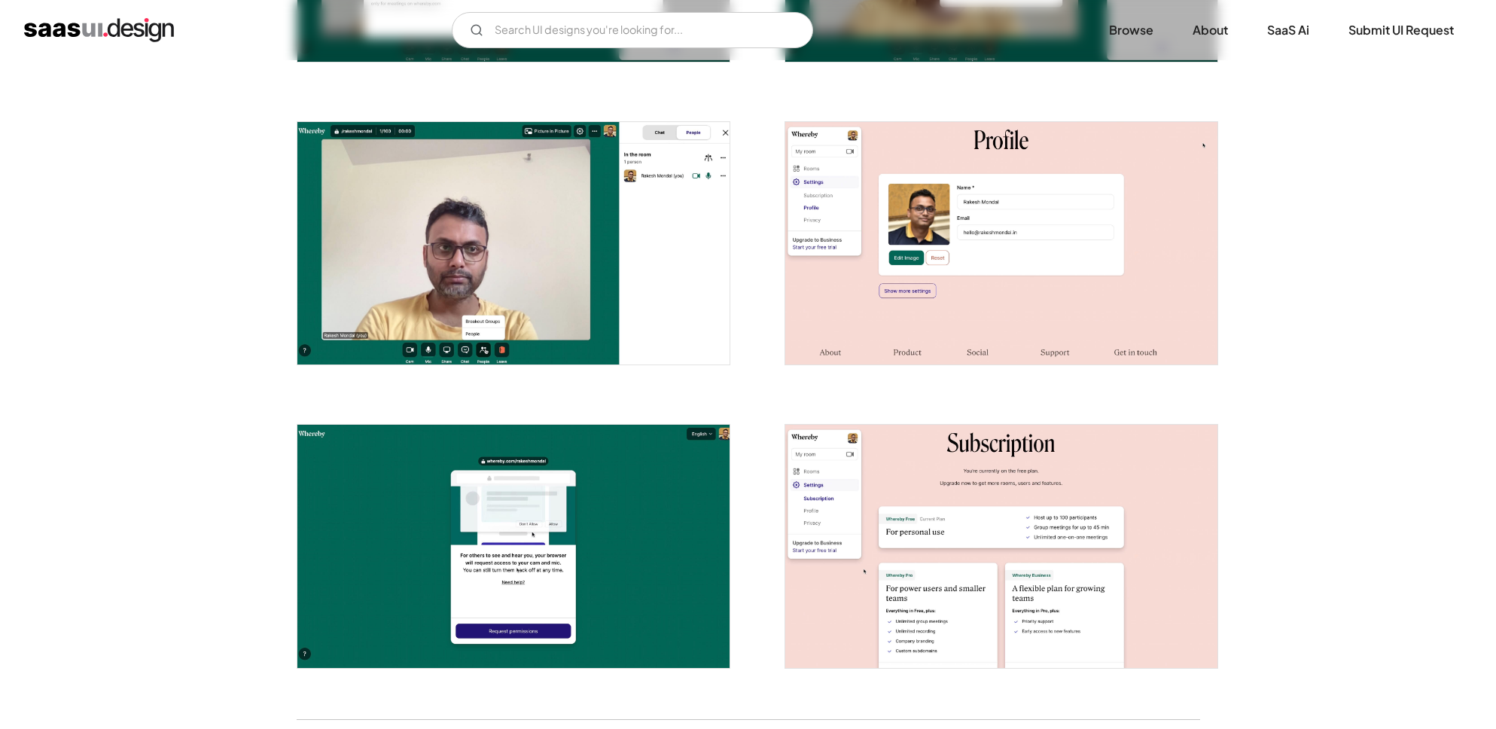
scroll to position [2836, 0]
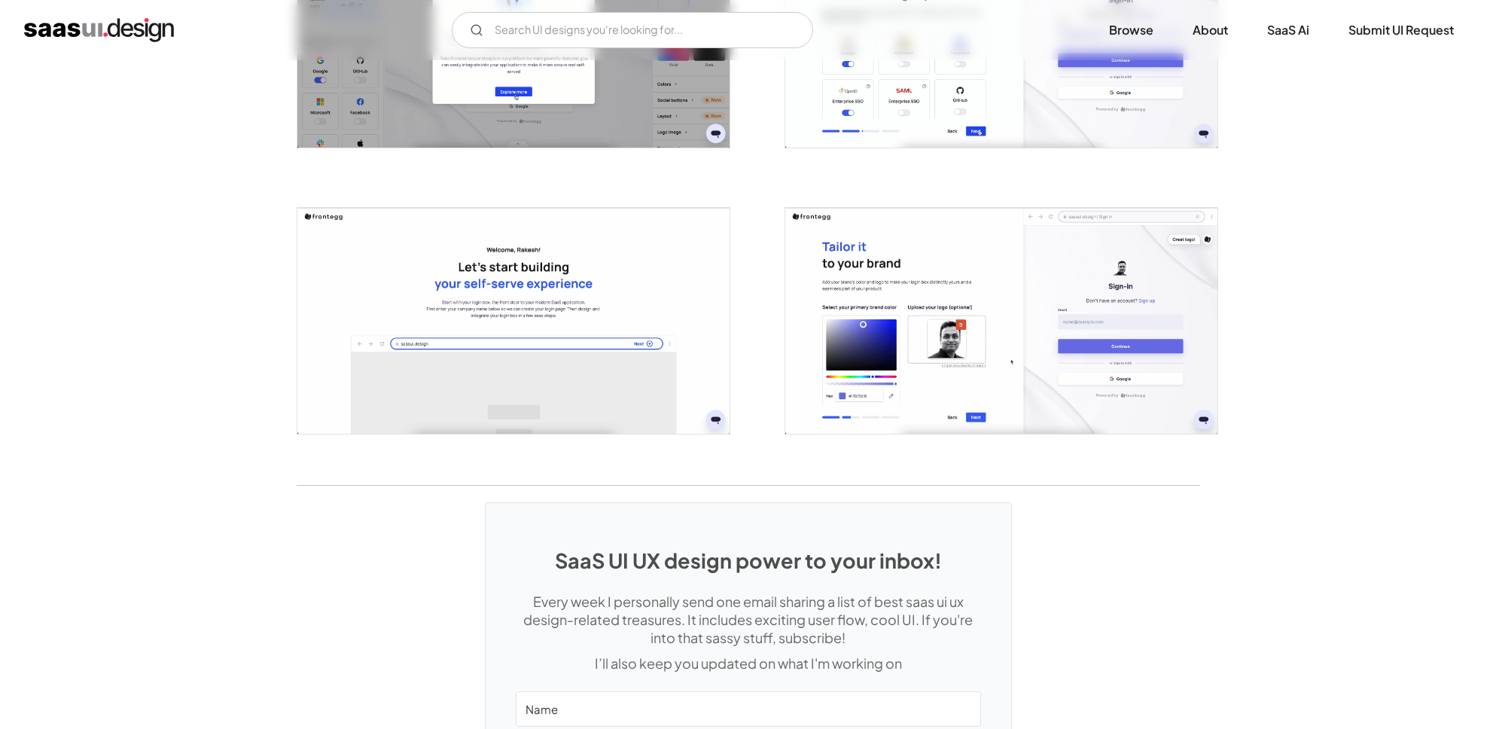
scroll to position [3489, 0]
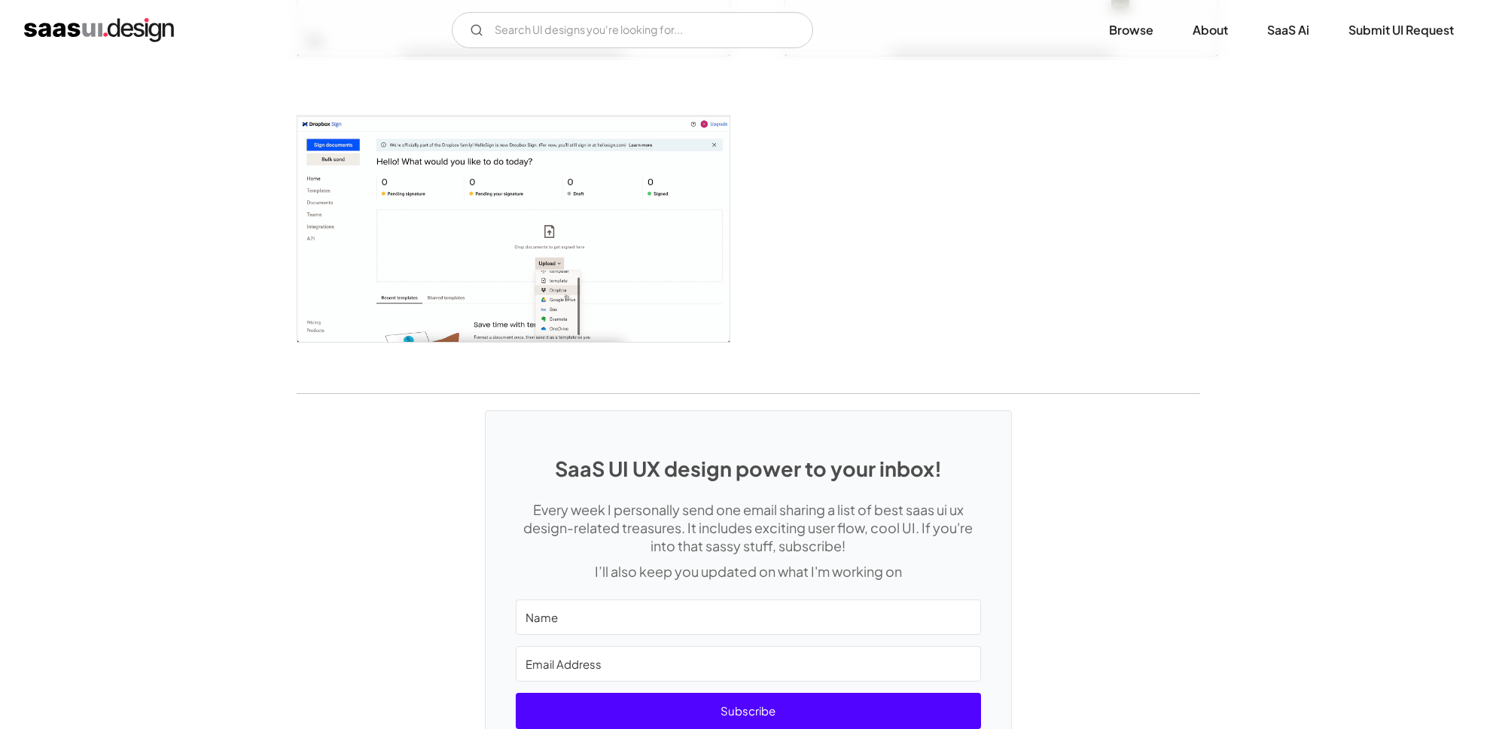
scroll to position [3238, 0]
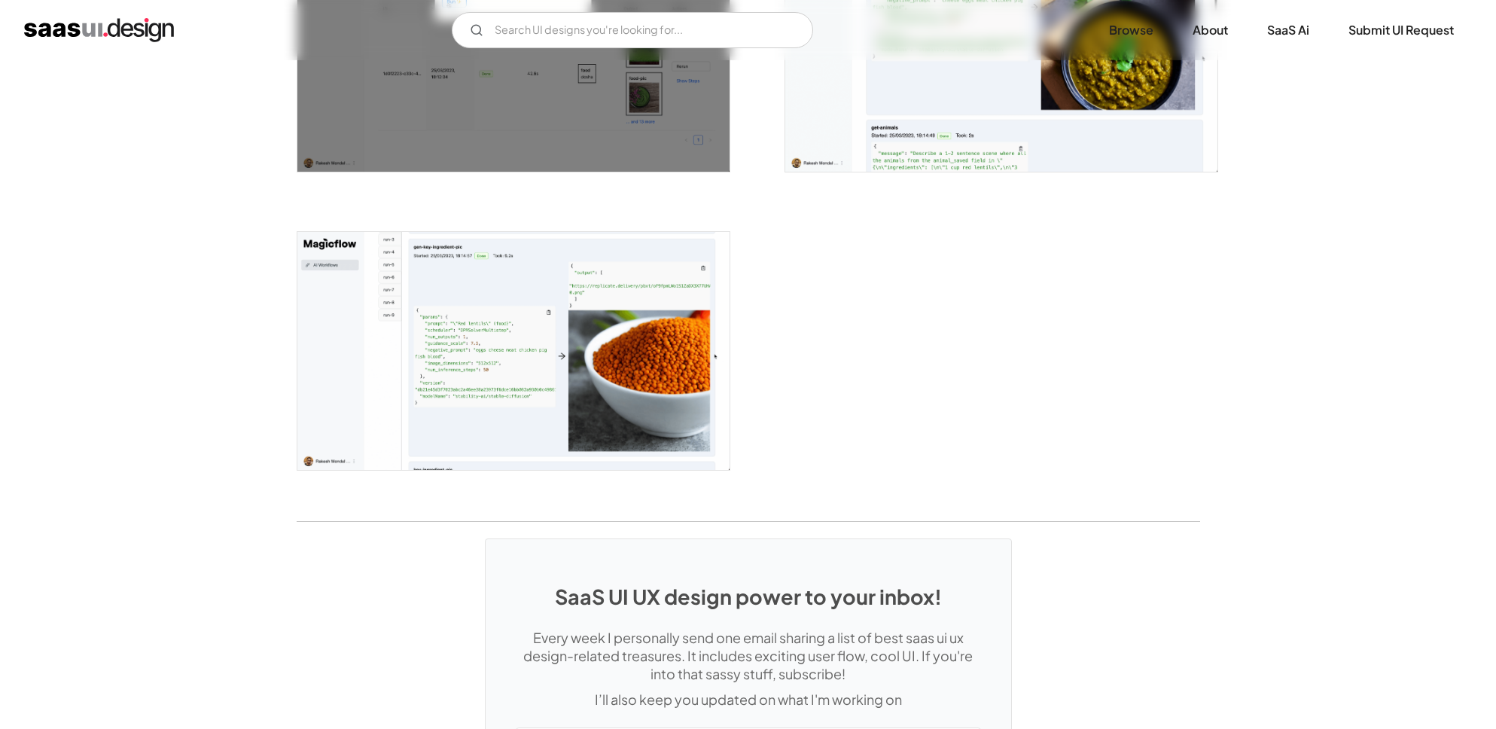
scroll to position [2371, 0]
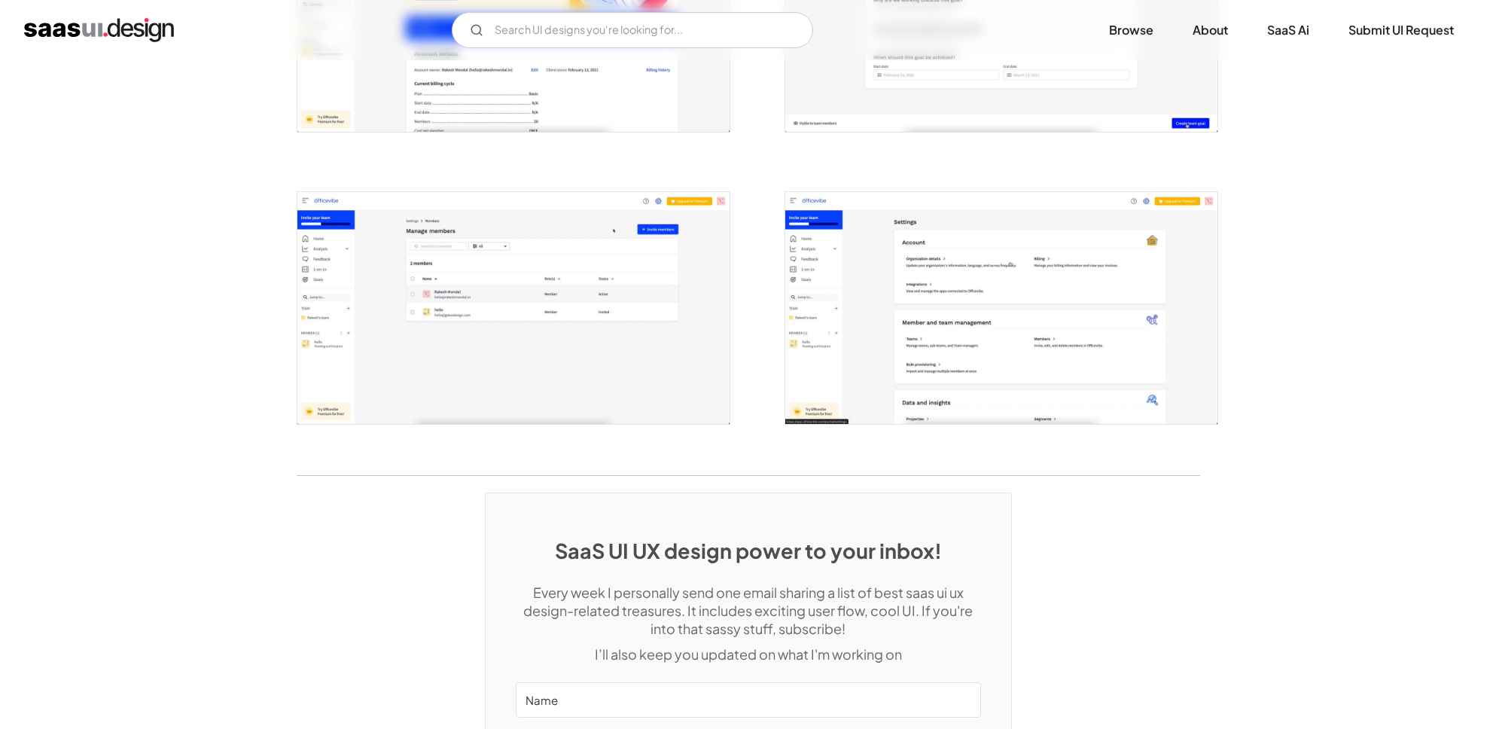
scroll to position [3614, 0]
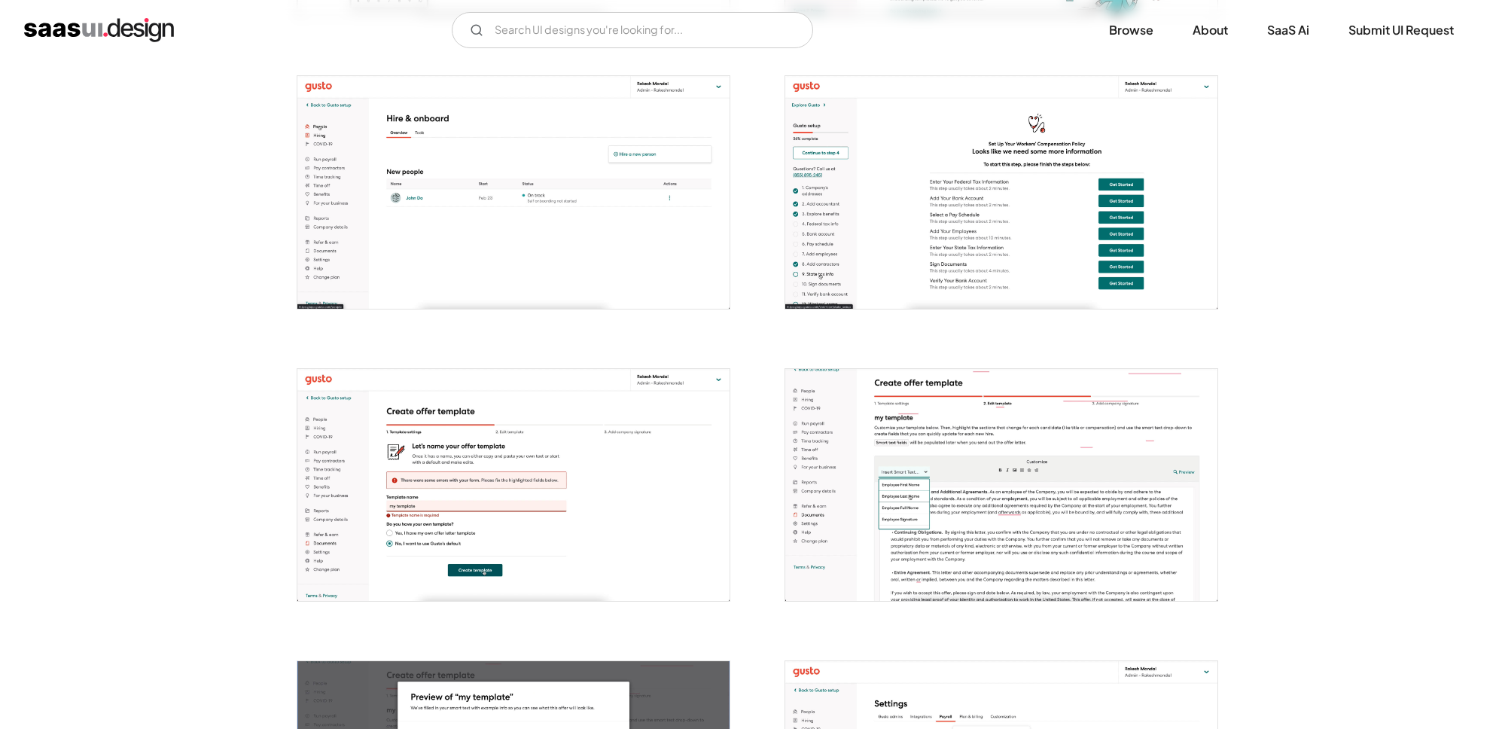
scroll to position [2921, 0]
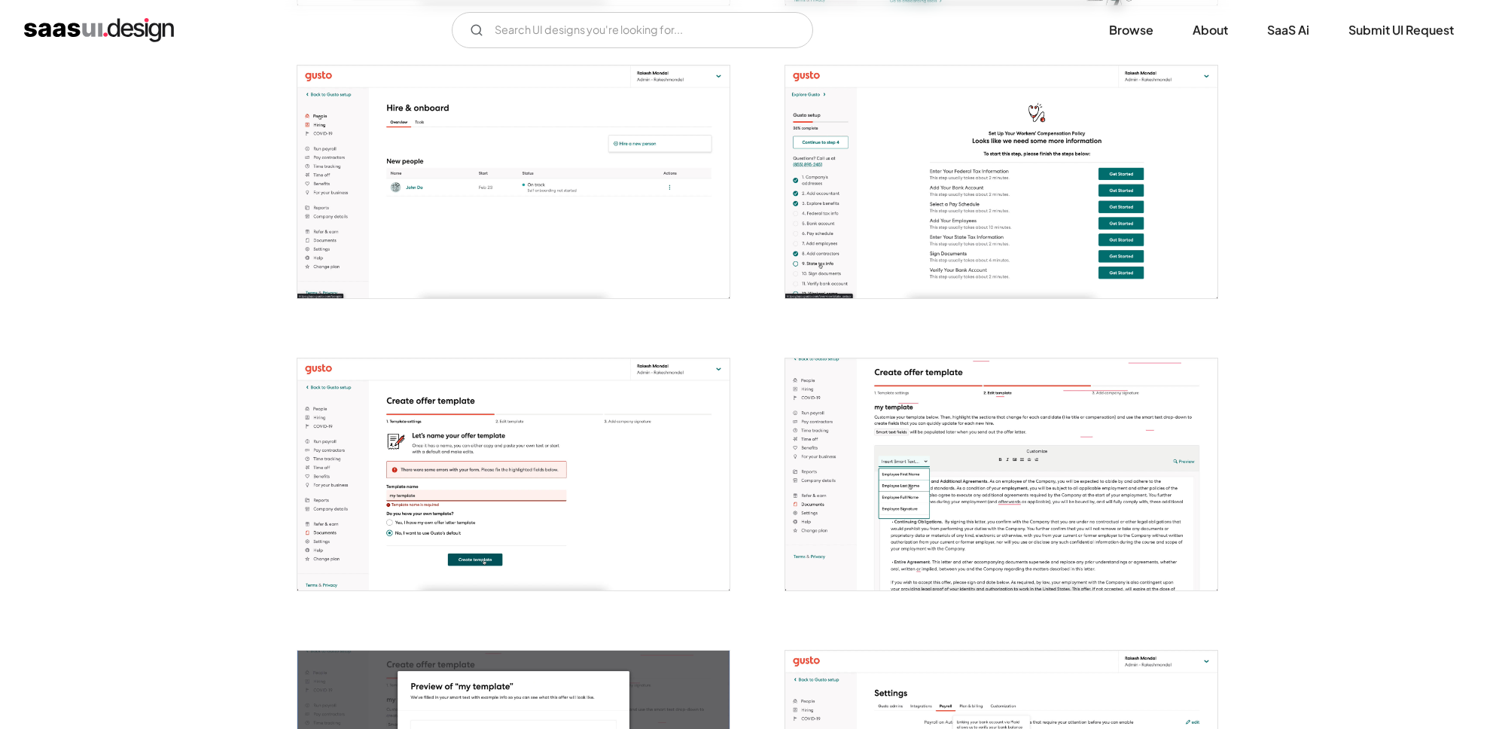
click at [571, 266] on img "open lightbox" at bounding box center [513, 181] width 432 height 233
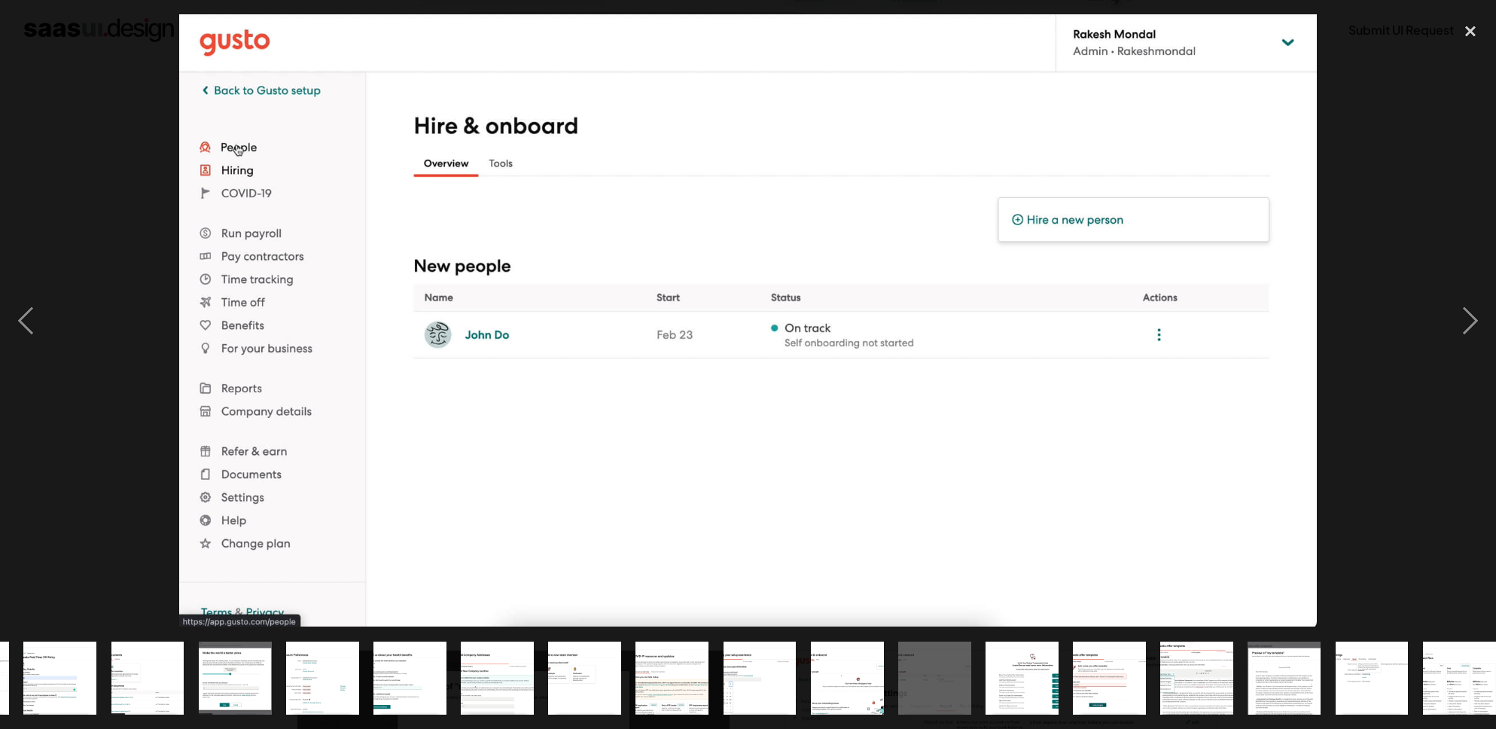
scroll to position [0, 705]
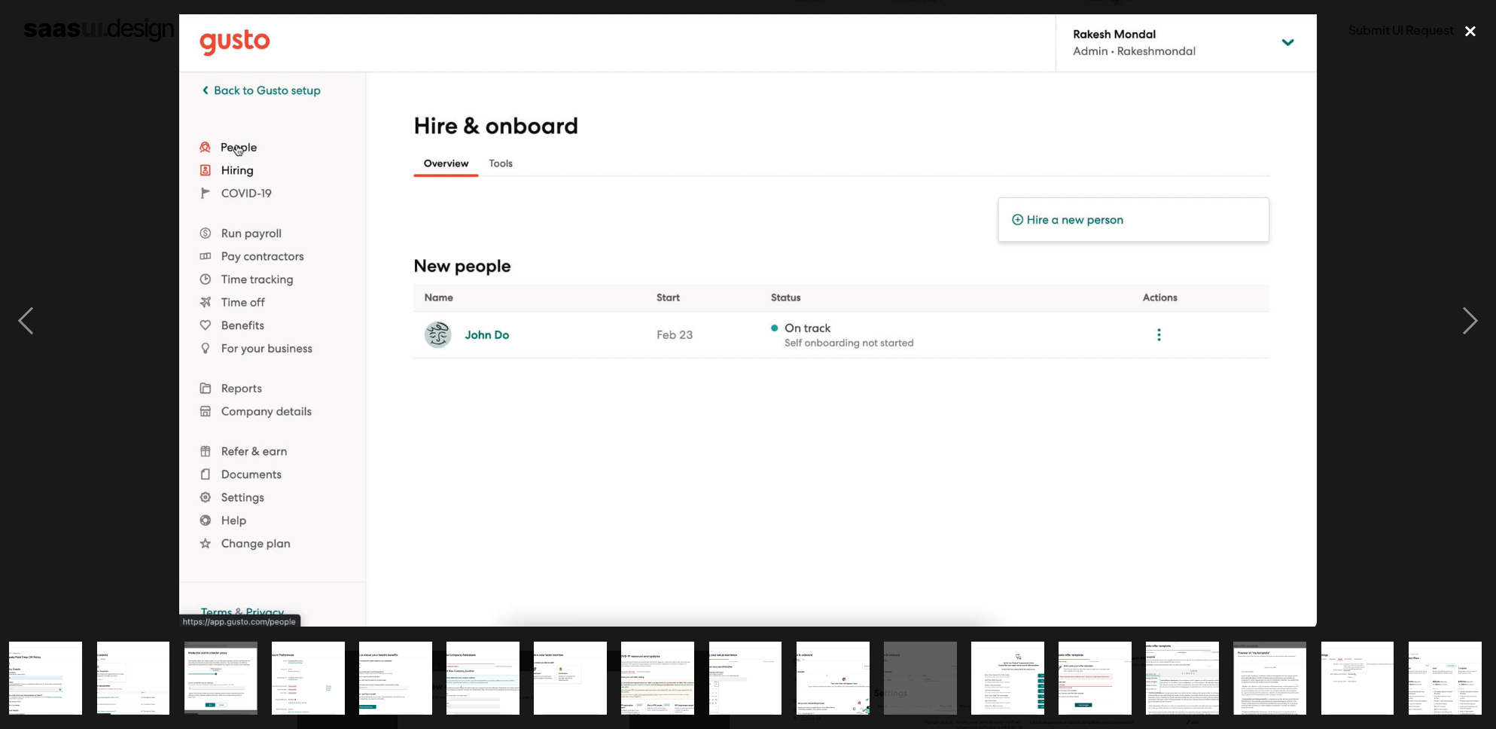
click at [1464, 32] on div "close lightbox" at bounding box center [1470, 30] width 51 height 33
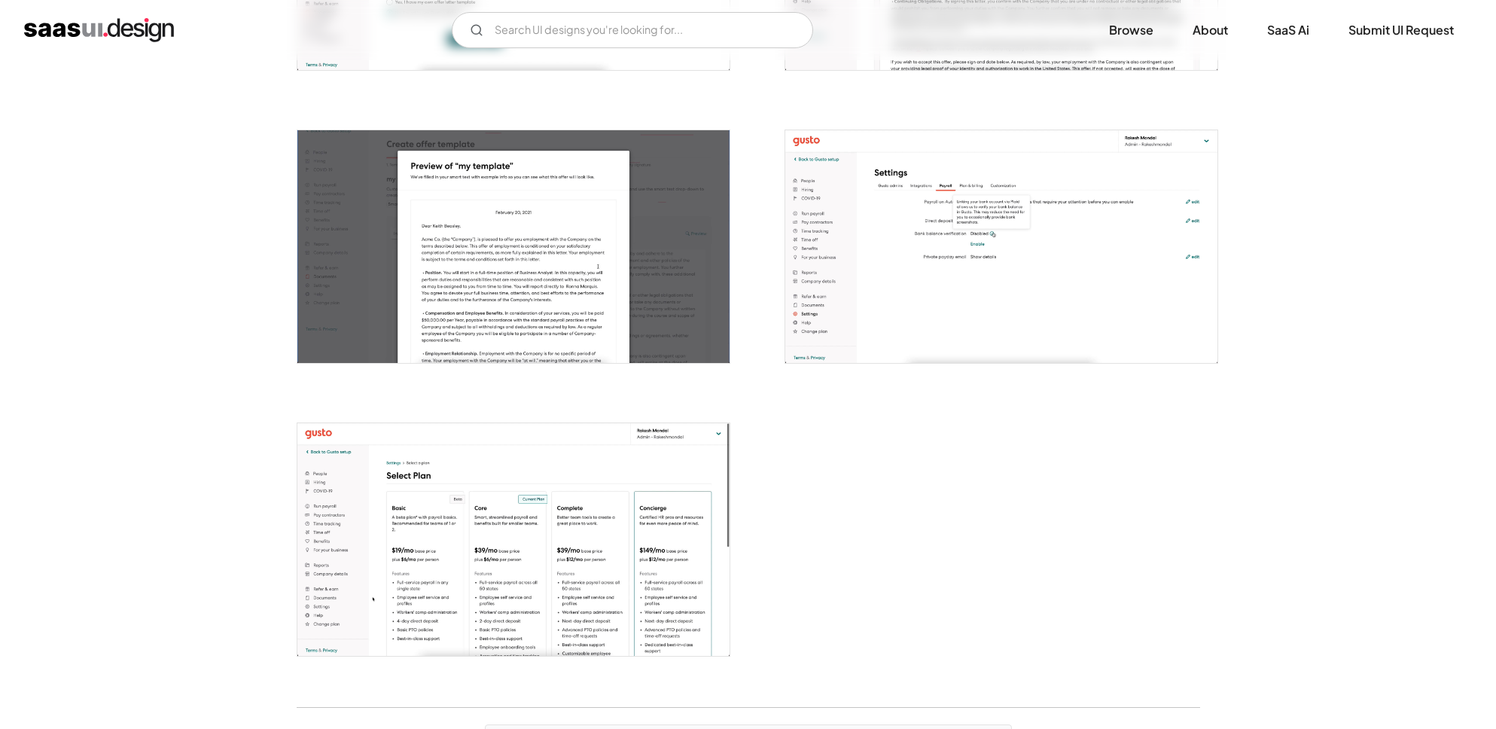
scroll to position [3485, 0]
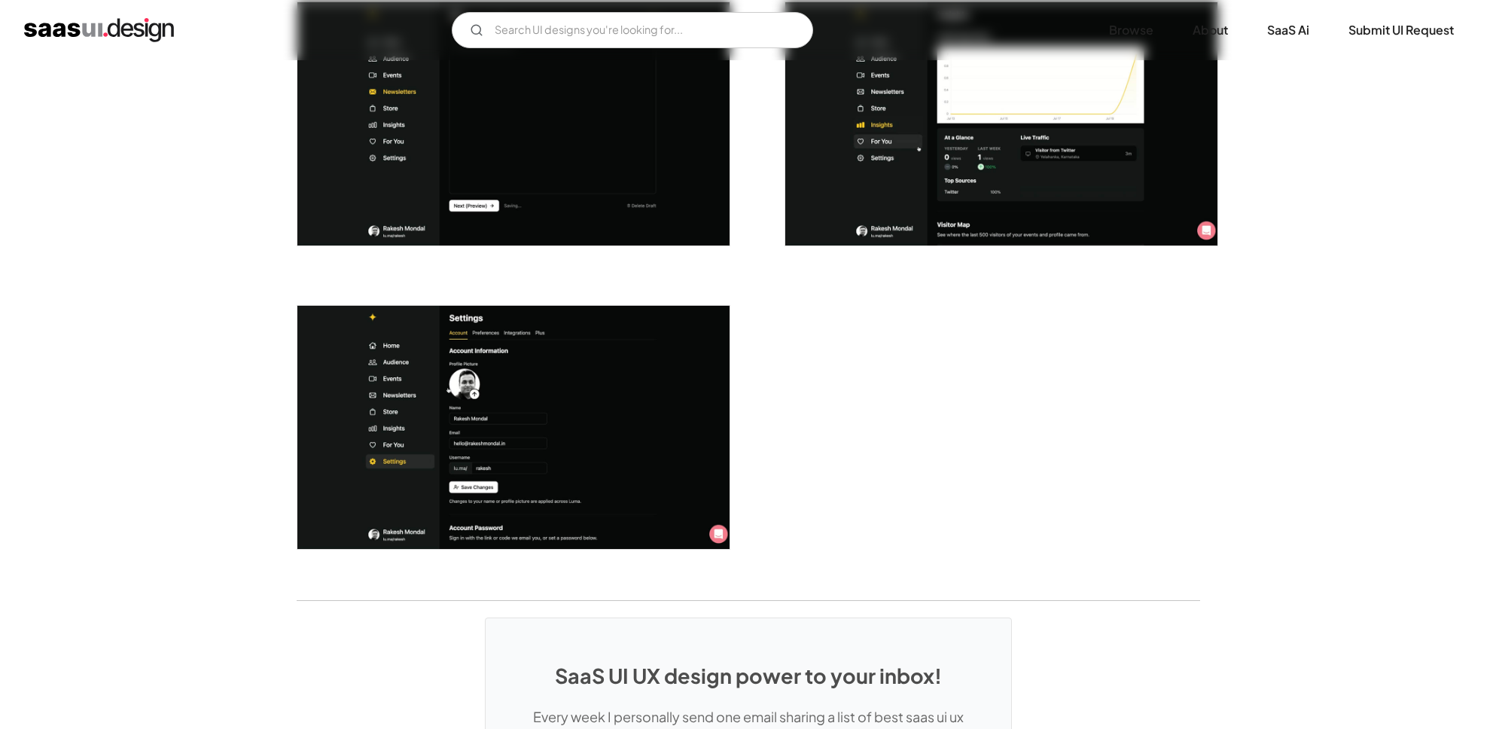
scroll to position [3690, 0]
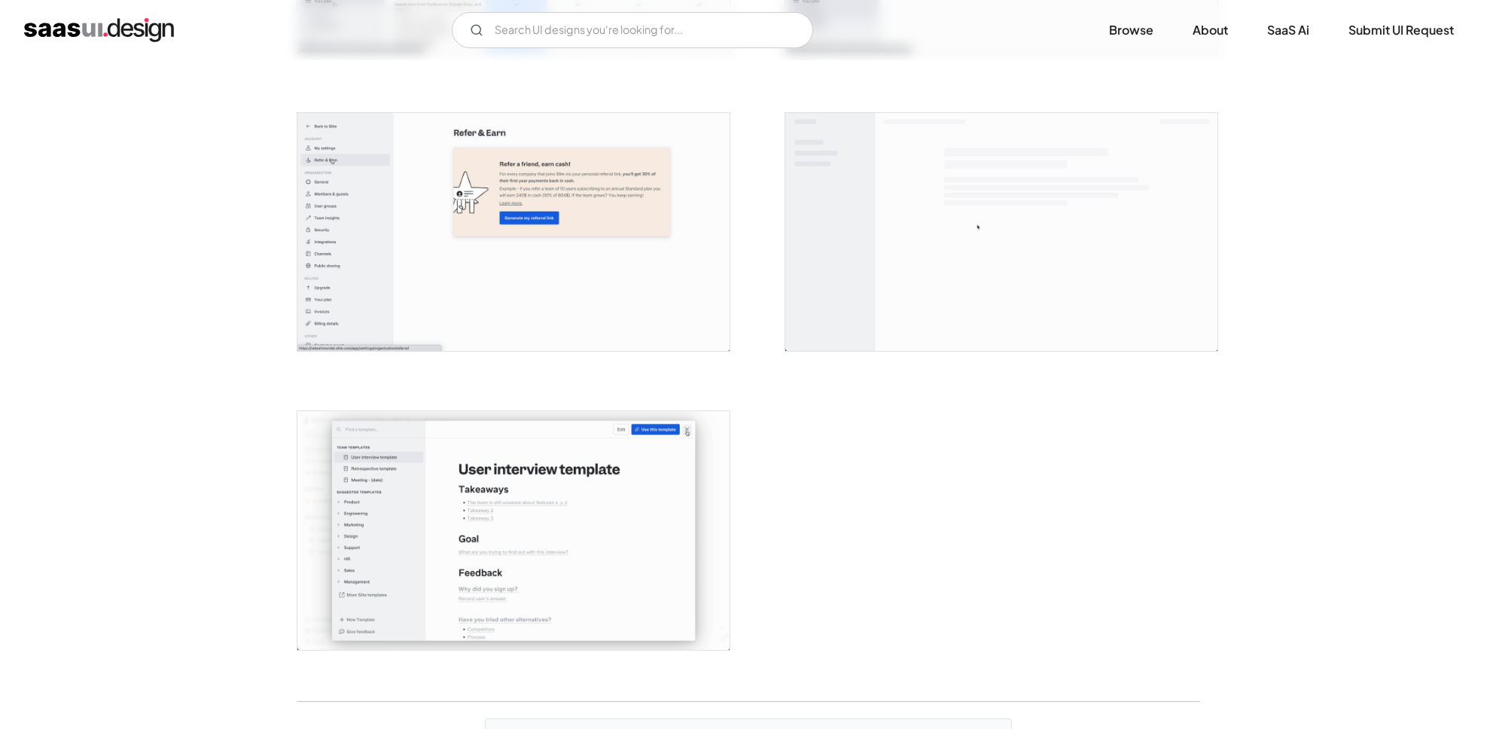
scroll to position [3528, 0]
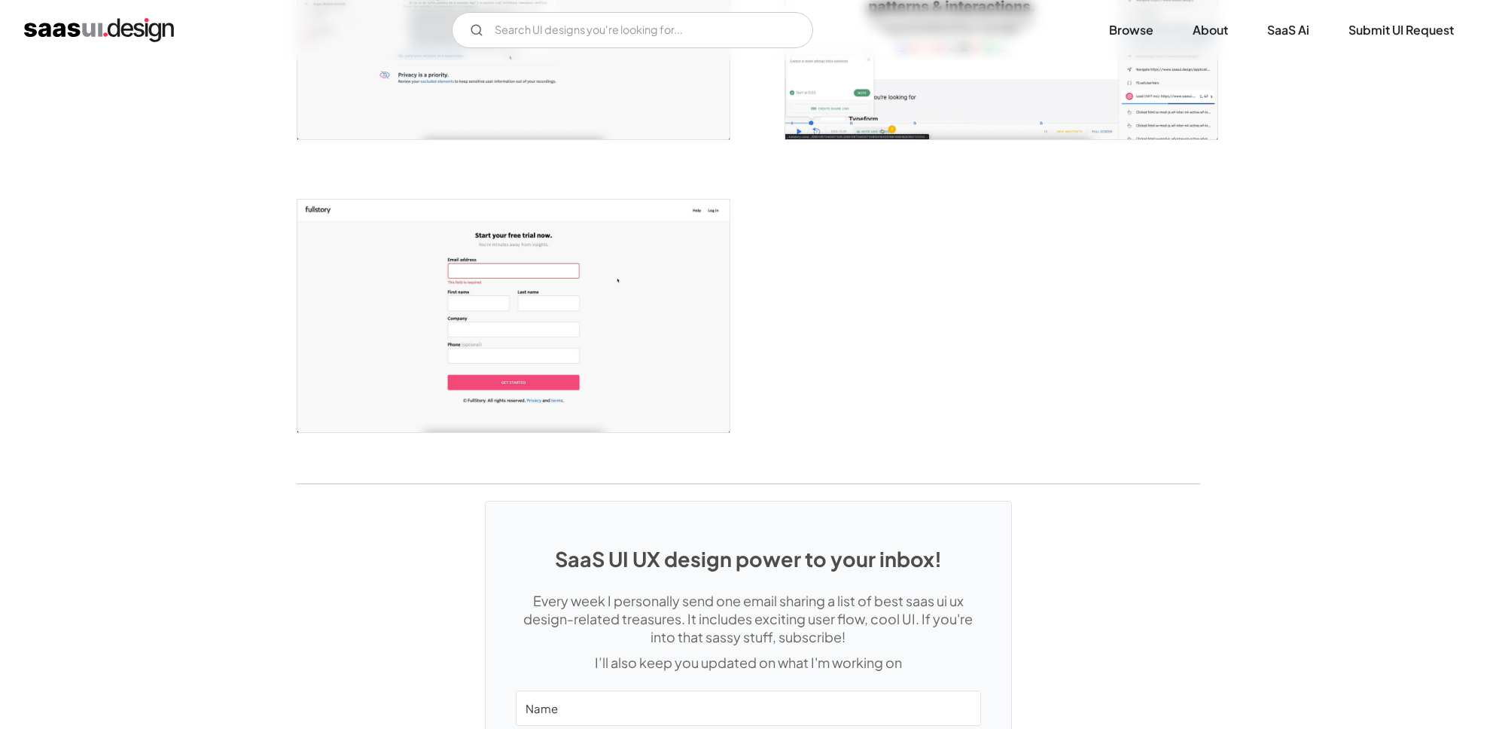
scroll to position [2964, 0]
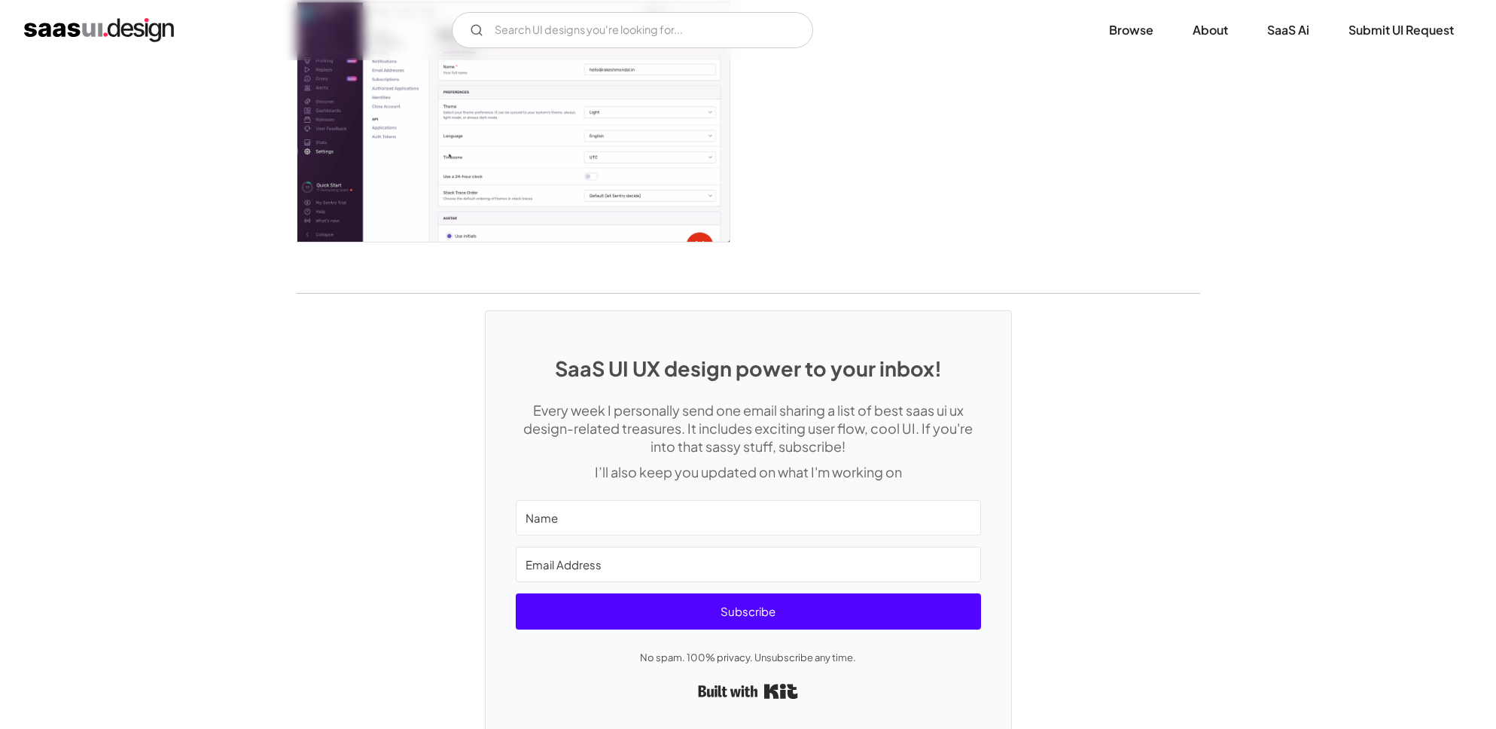
scroll to position [4000, 0]
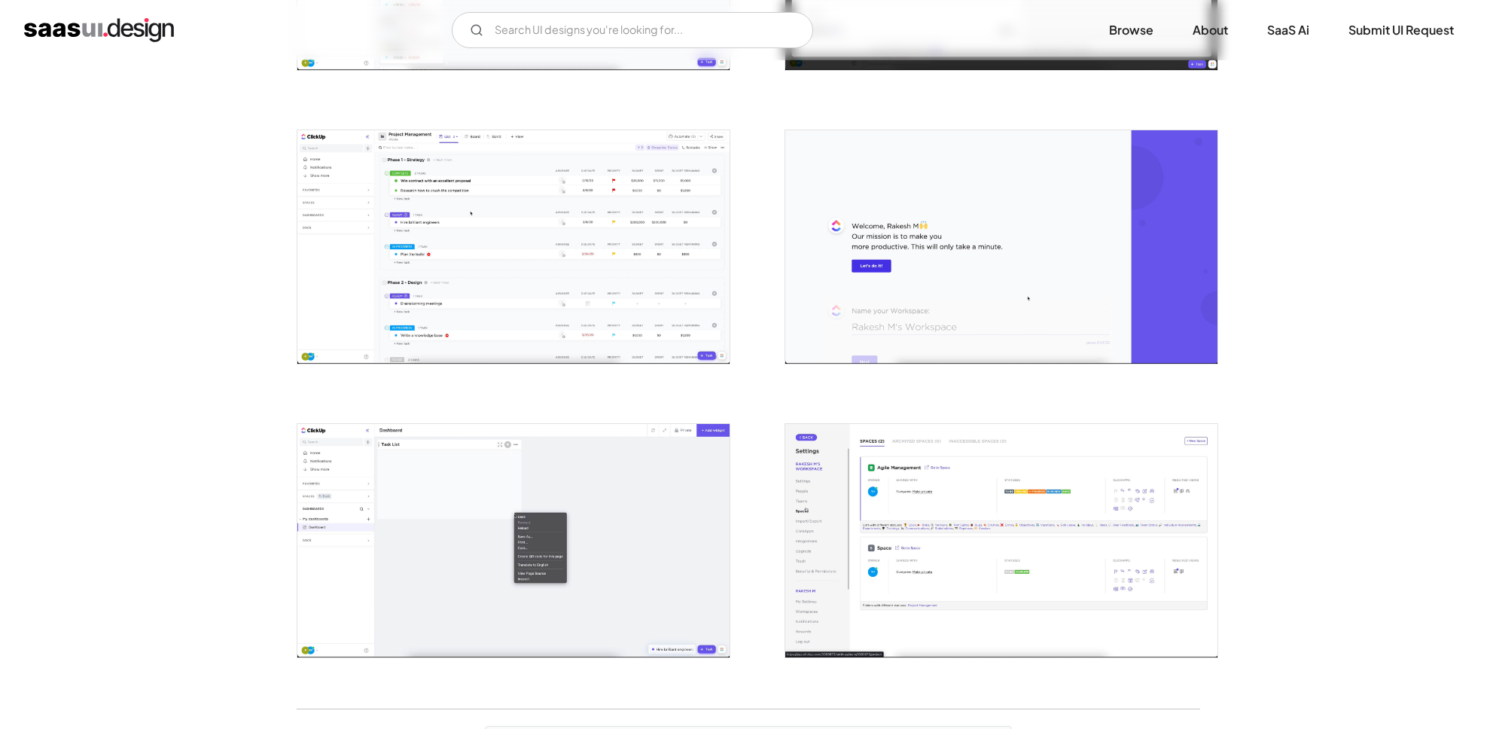
scroll to position [2925, 0]
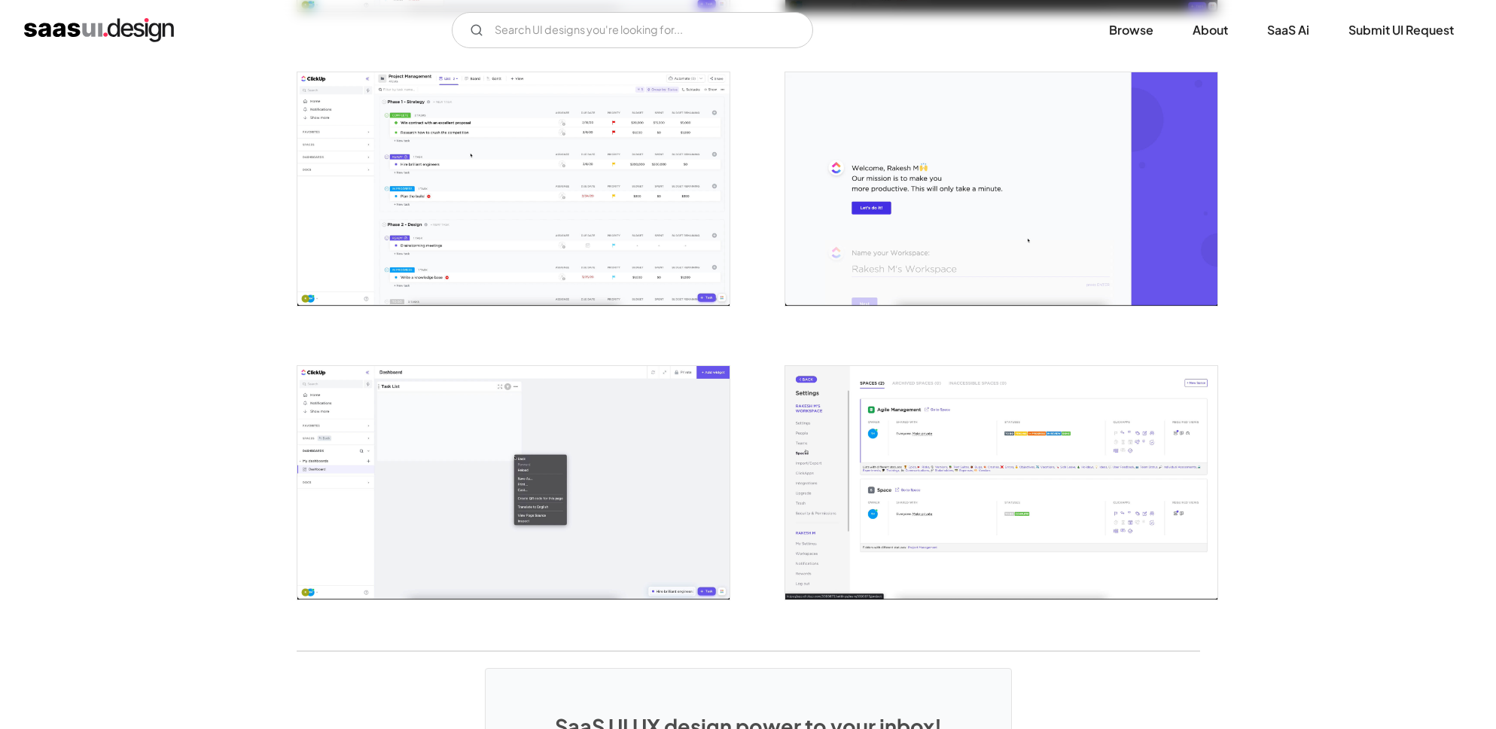
click at [439, 215] on img "open lightbox" at bounding box center [513, 188] width 432 height 233
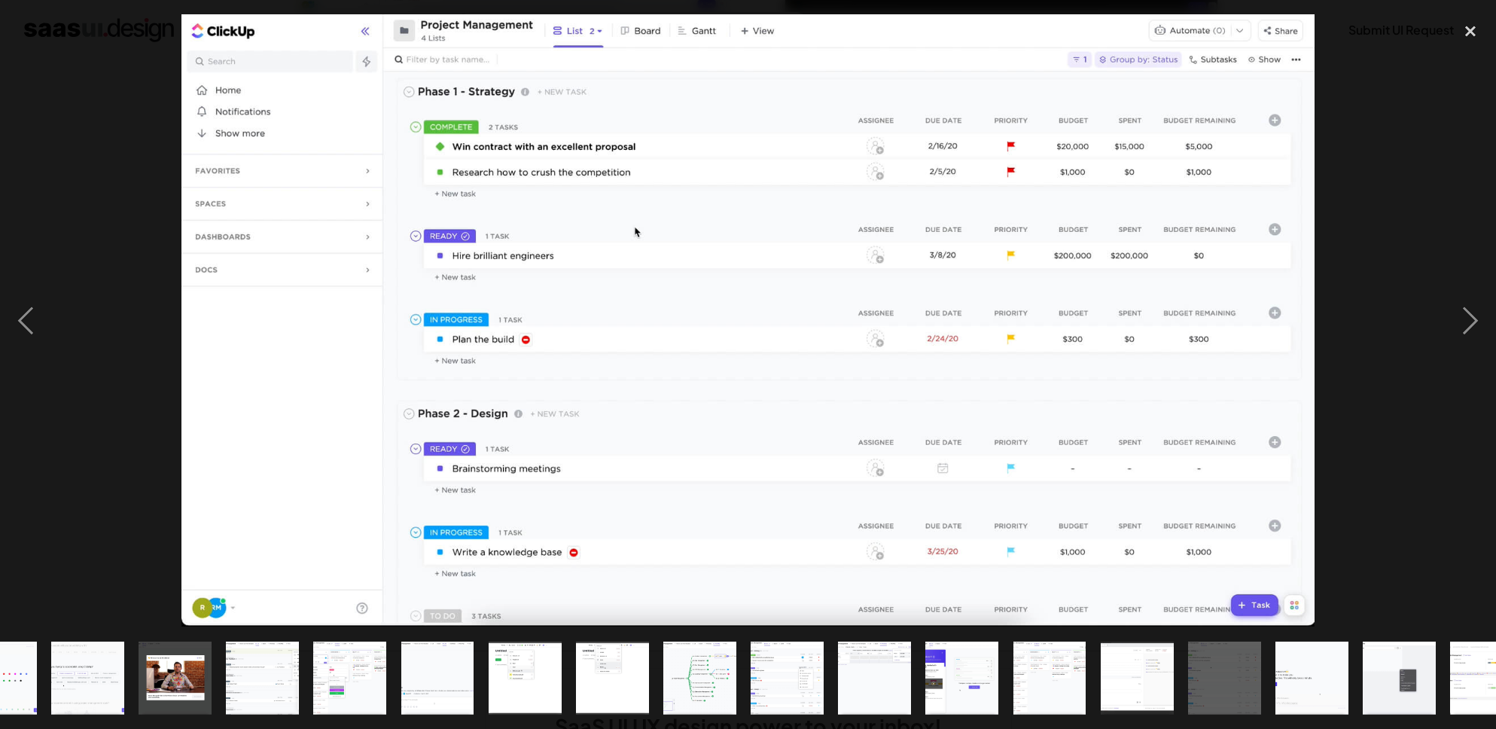
scroll to position [0, 443]
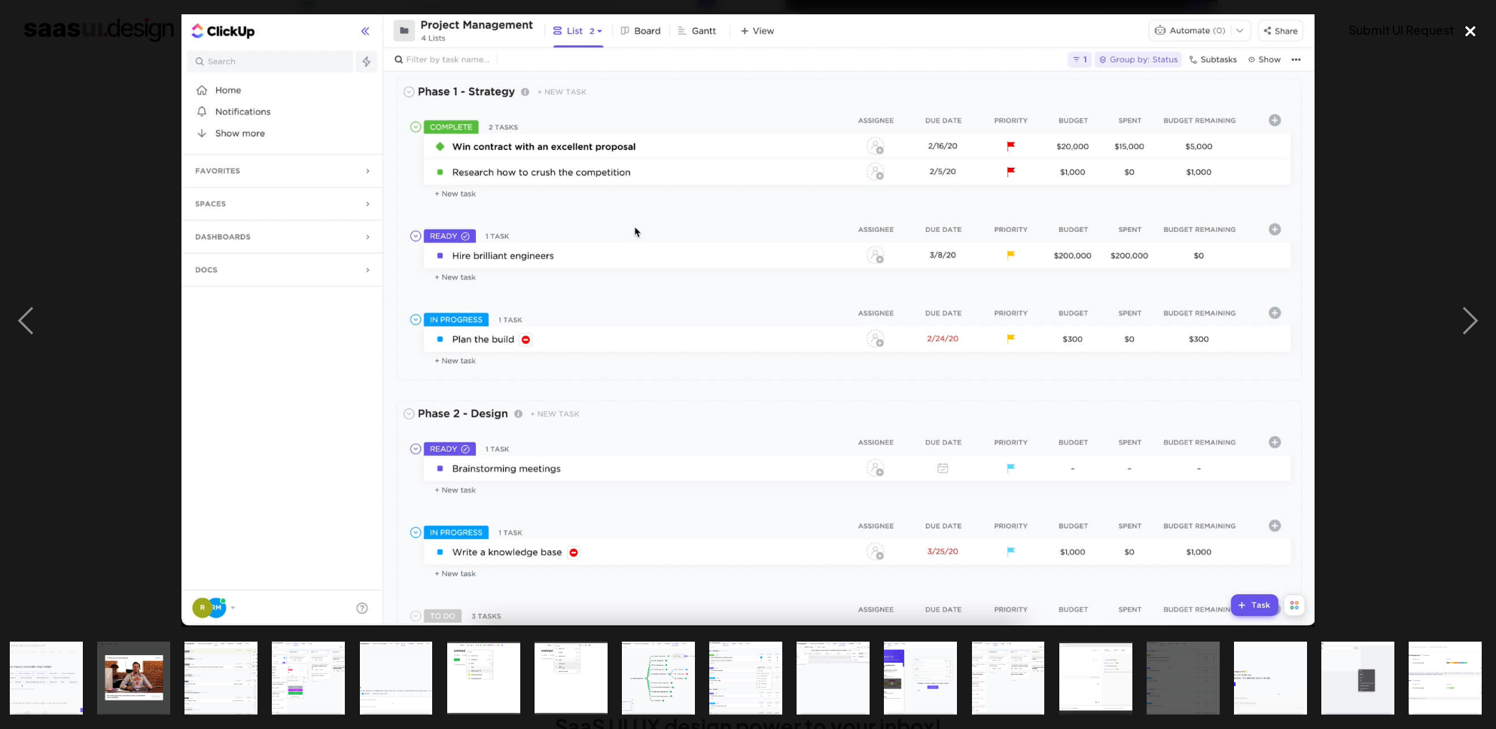
click at [1477, 24] on div "close lightbox" at bounding box center [1470, 30] width 51 height 33
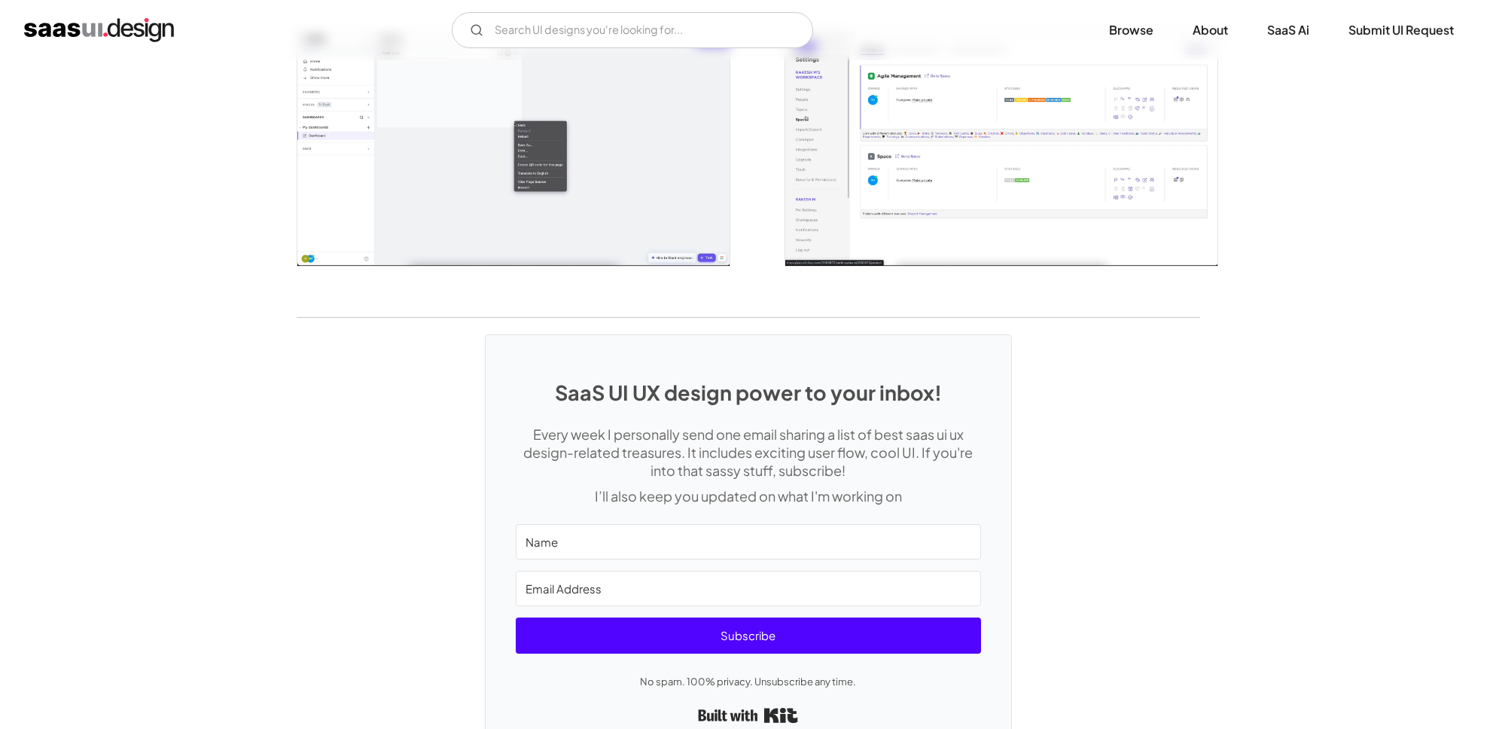
scroll to position [3275, 0]
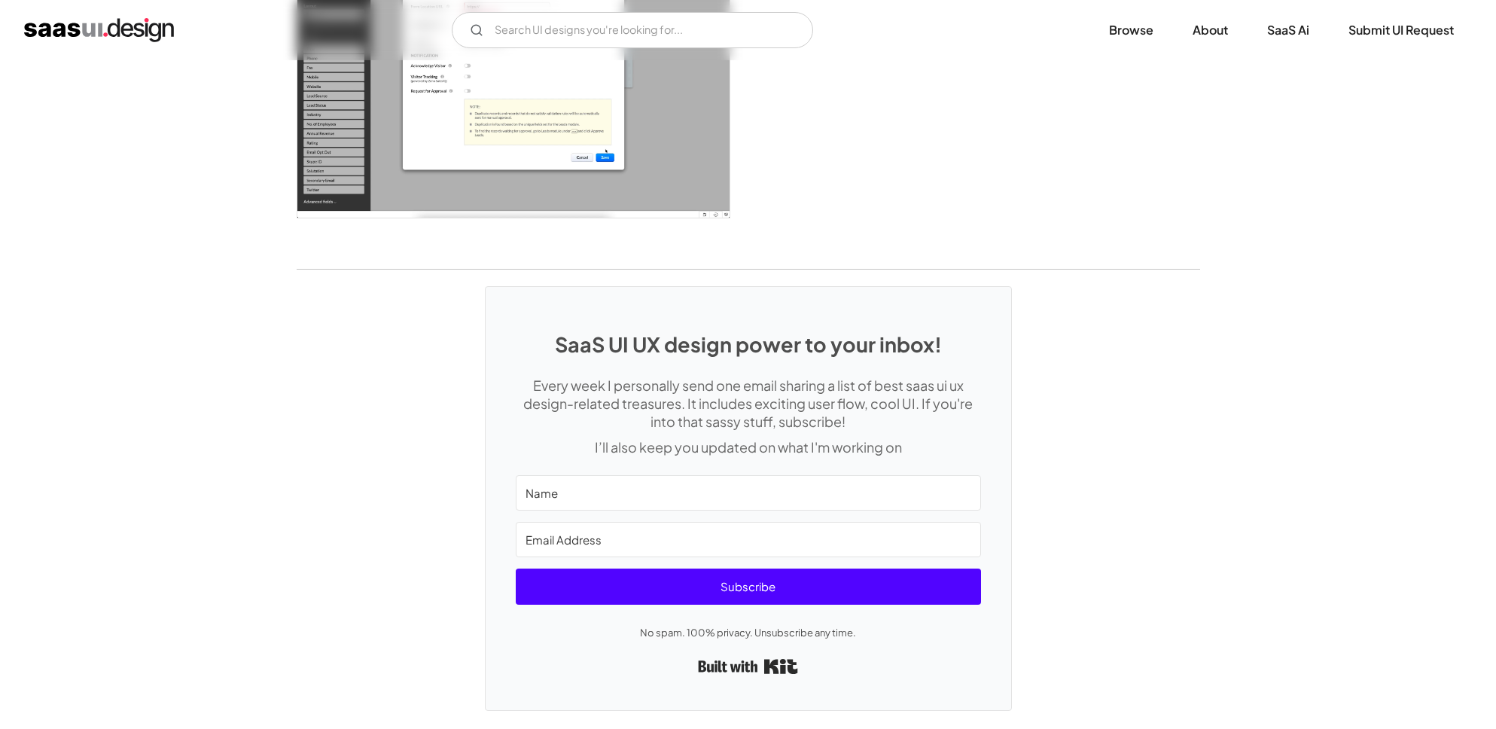
scroll to position [2137, 0]
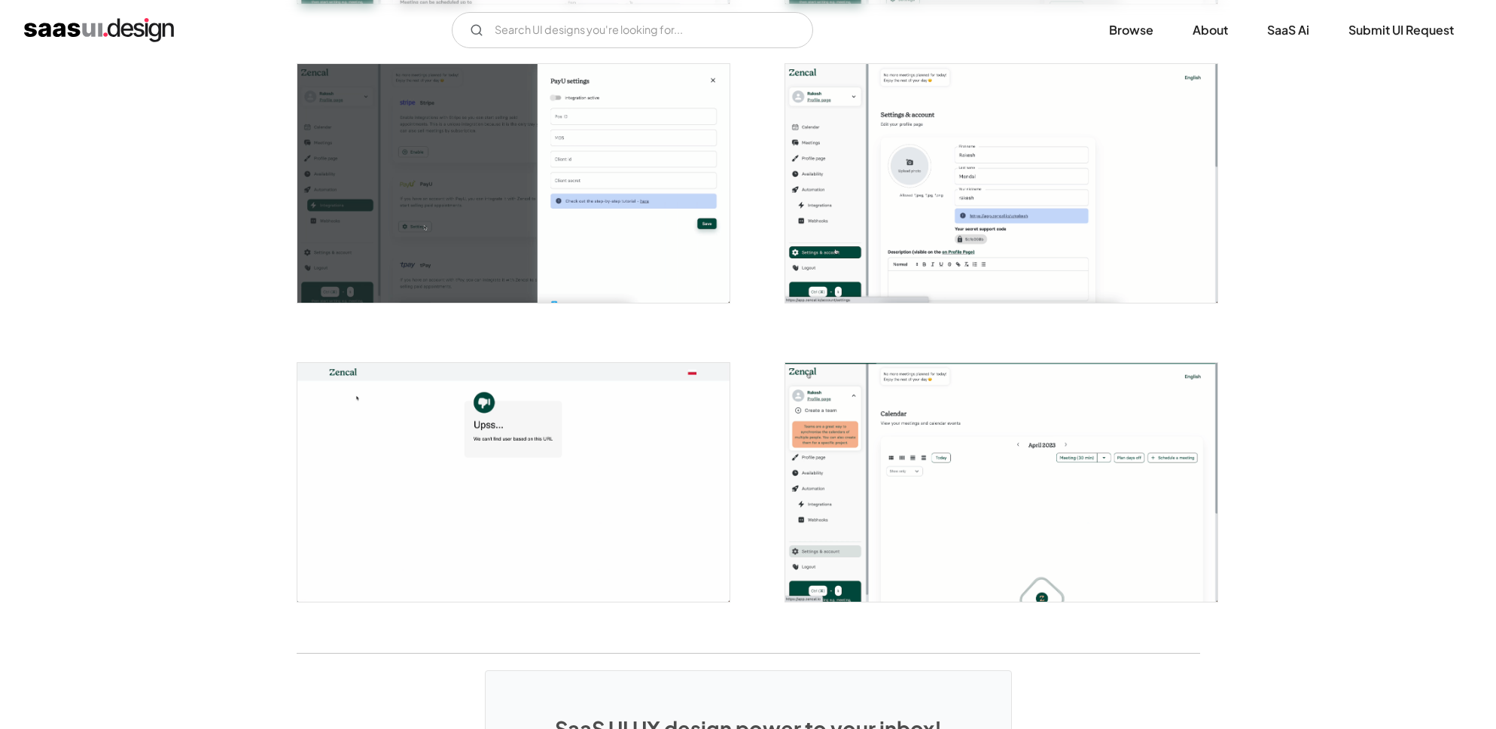
scroll to position [3492, 0]
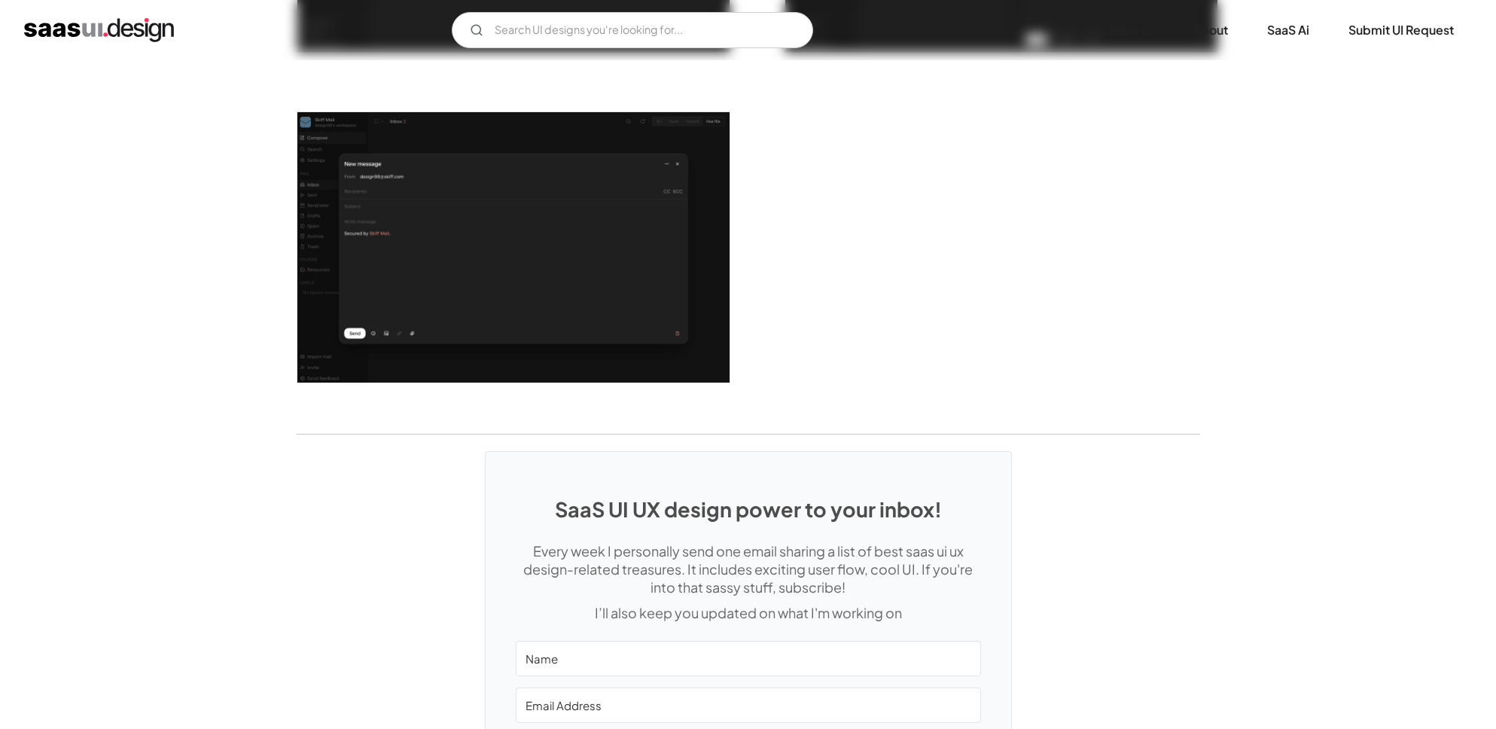
scroll to position [3080, 0]
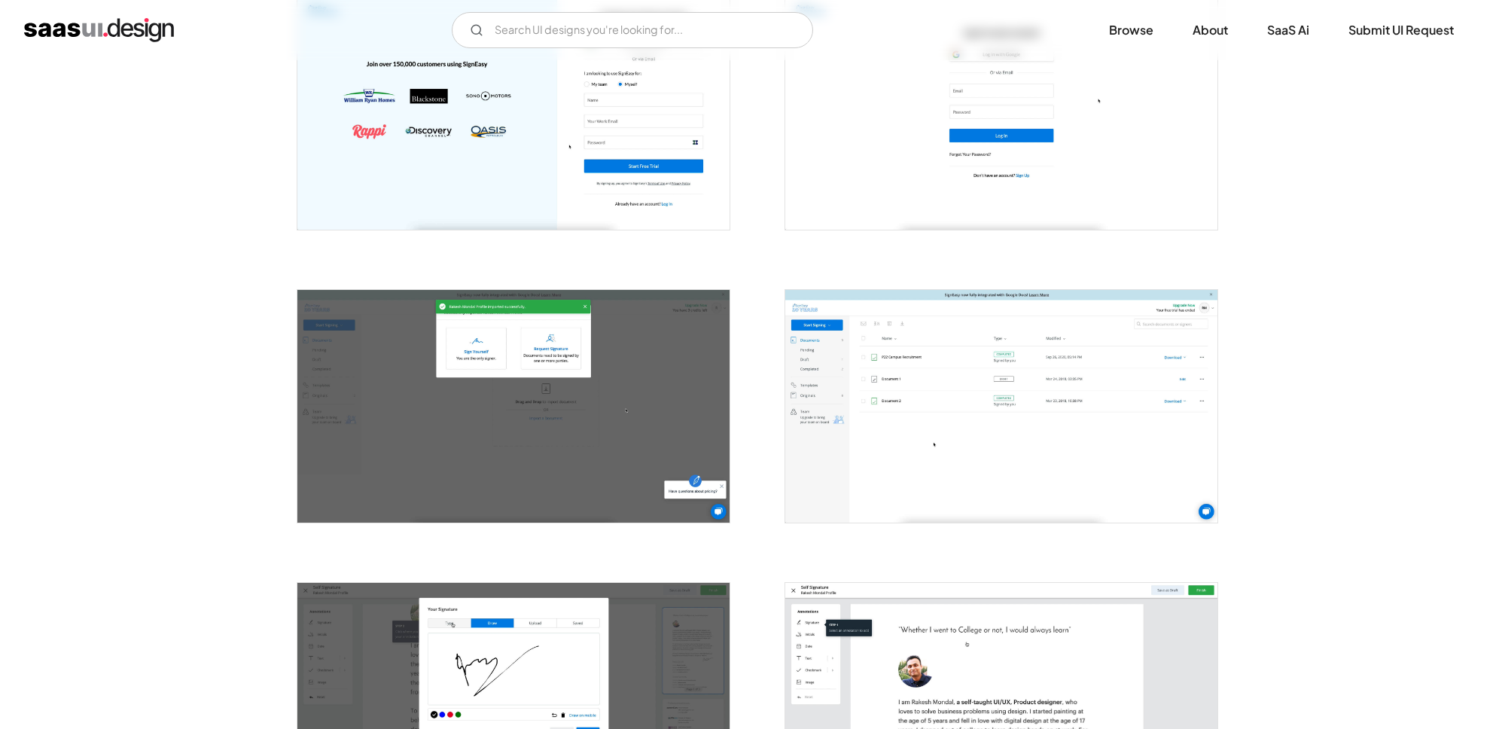
scroll to position [570, 0]
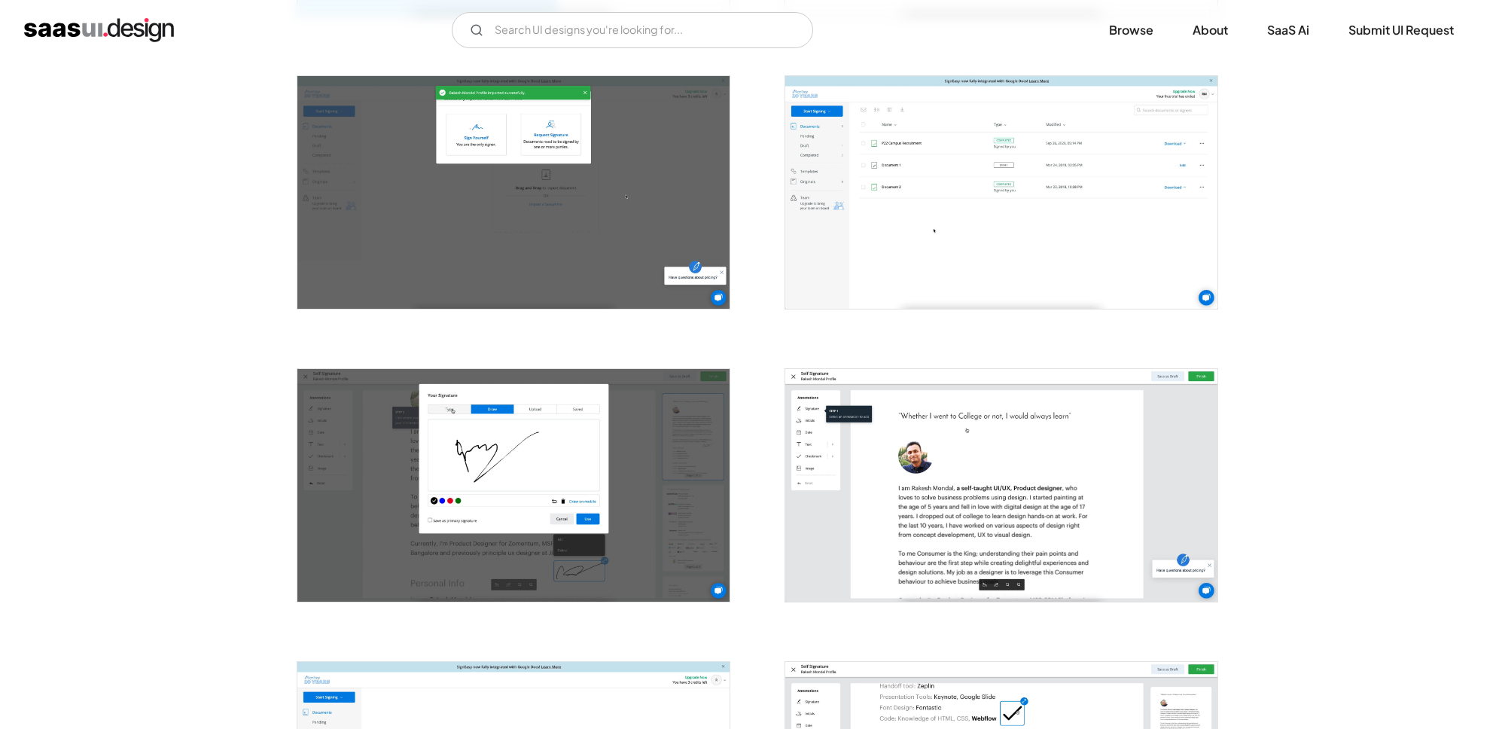
click at [983, 191] on img "open lightbox" at bounding box center [1001, 192] width 432 height 233
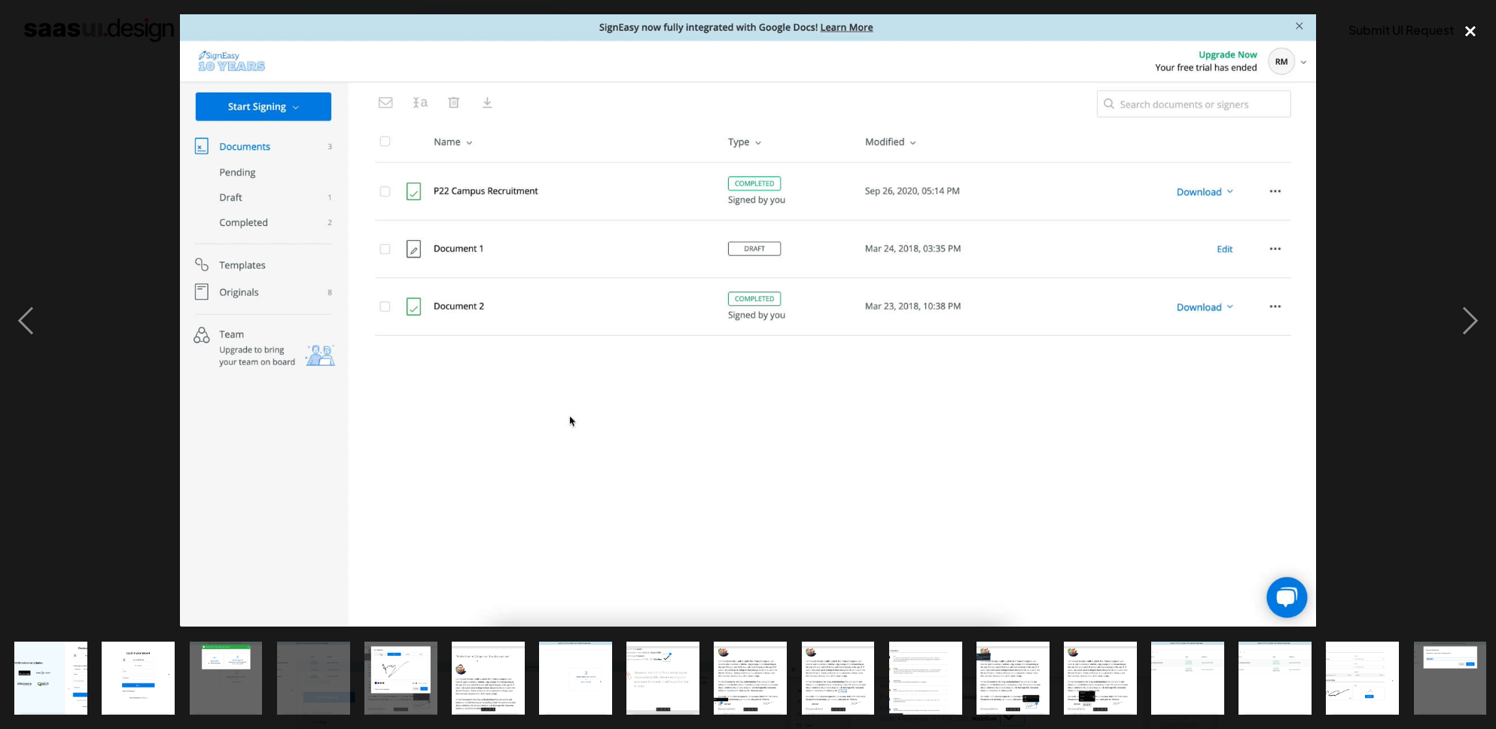
click at [1464, 31] on div "close lightbox" at bounding box center [1470, 30] width 51 height 33
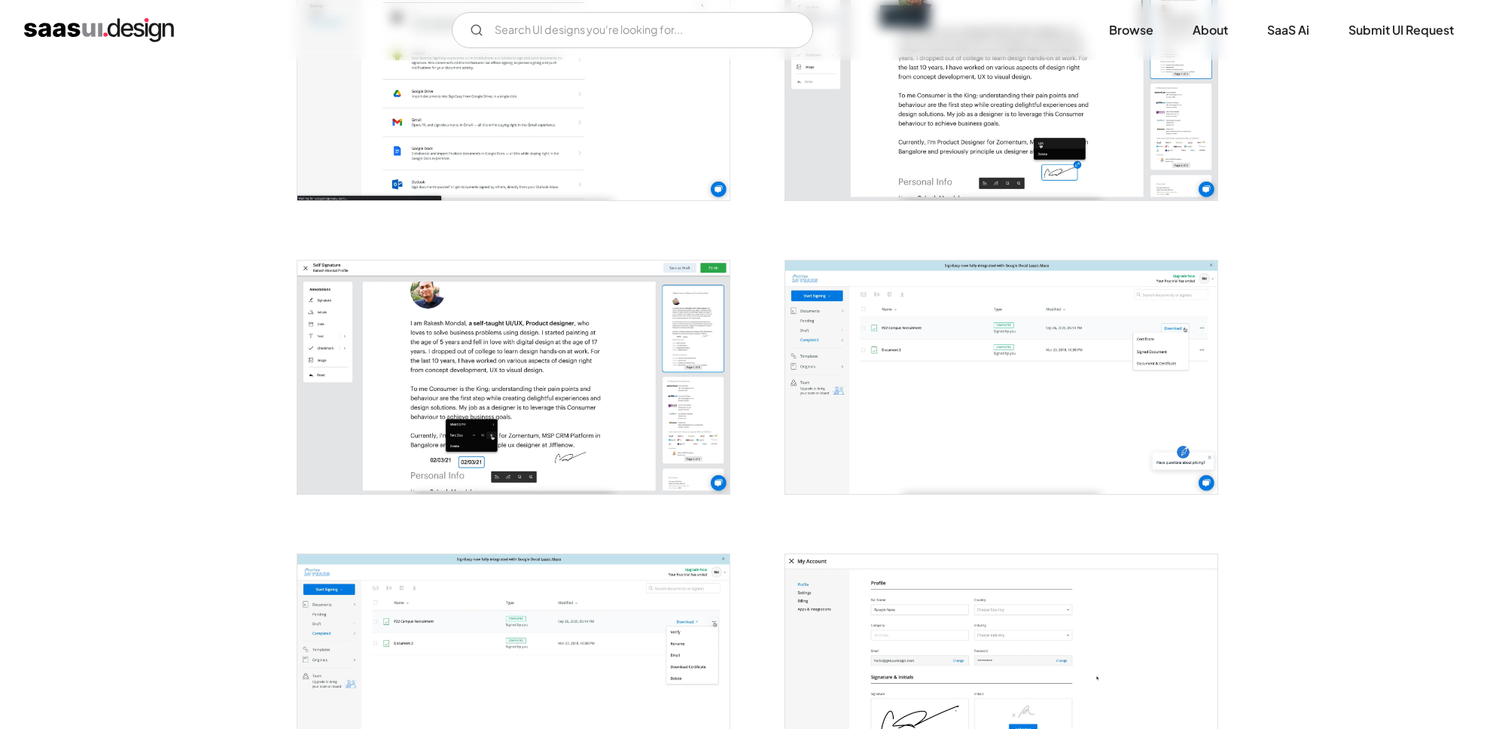
scroll to position [1852, 0]
click at [1126, 382] on img "open lightbox" at bounding box center [1001, 375] width 432 height 233
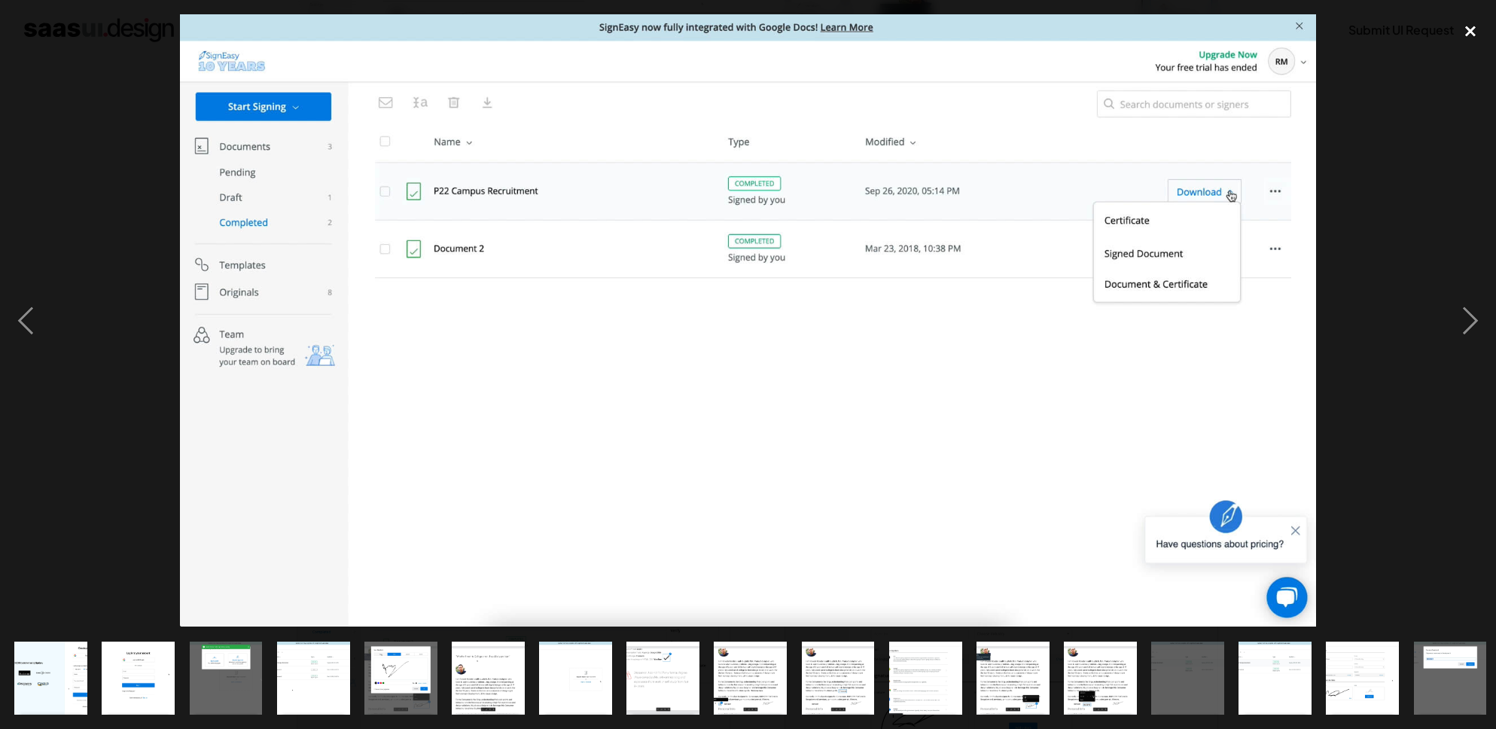
click at [1465, 26] on div "close lightbox" at bounding box center [1470, 30] width 51 height 33
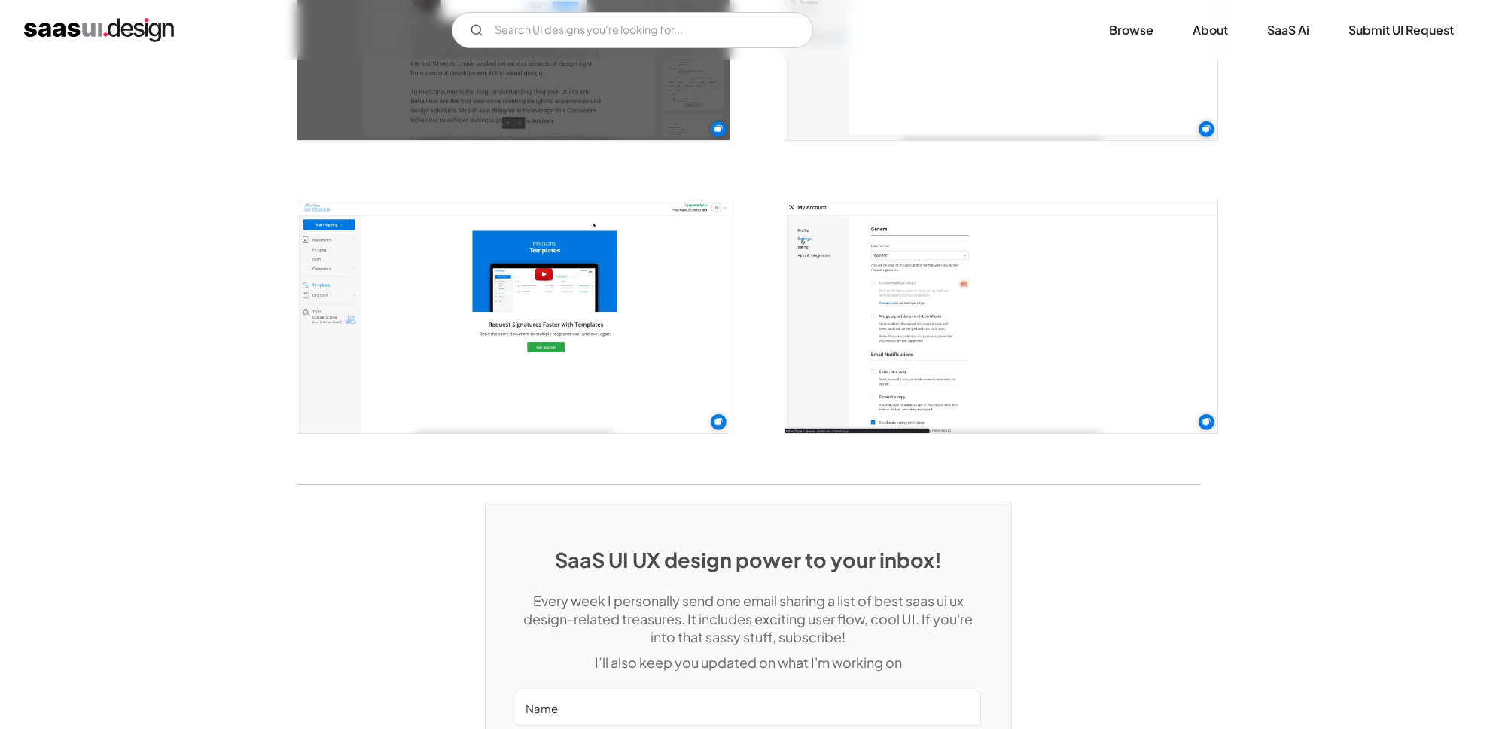
scroll to position [3330, 0]
